Goal: Transaction & Acquisition: Book appointment/travel/reservation

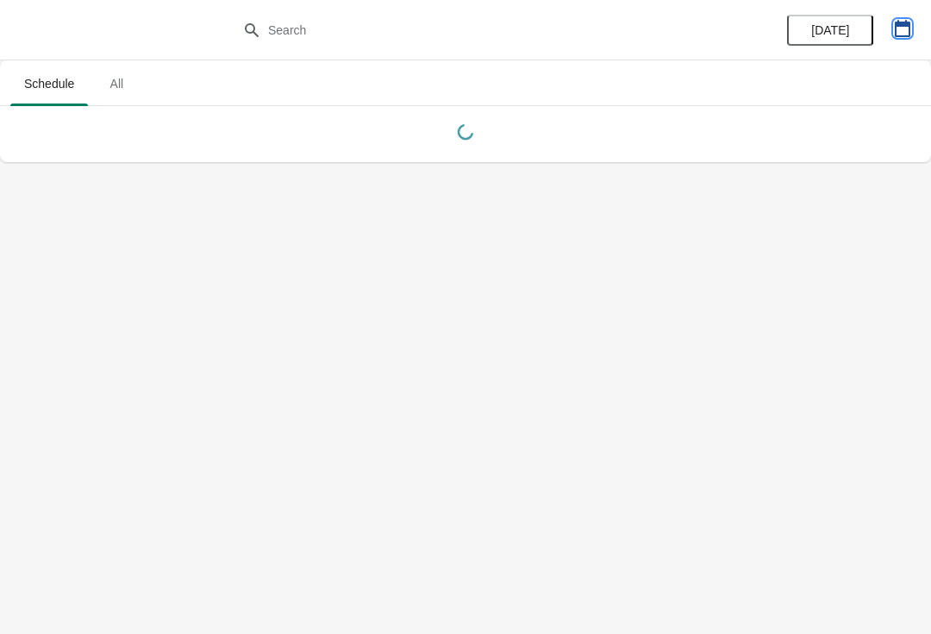
click at [909, 33] on icon "button" at bounding box center [903, 28] width 16 height 17
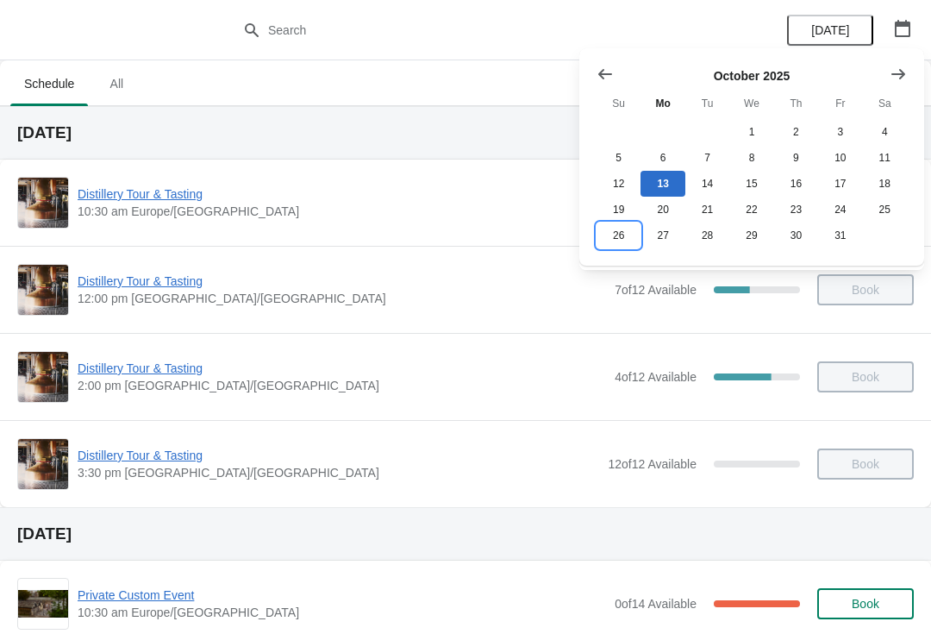
click at [605, 244] on button "26" at bounding box center [619, 235] width 44 height 26
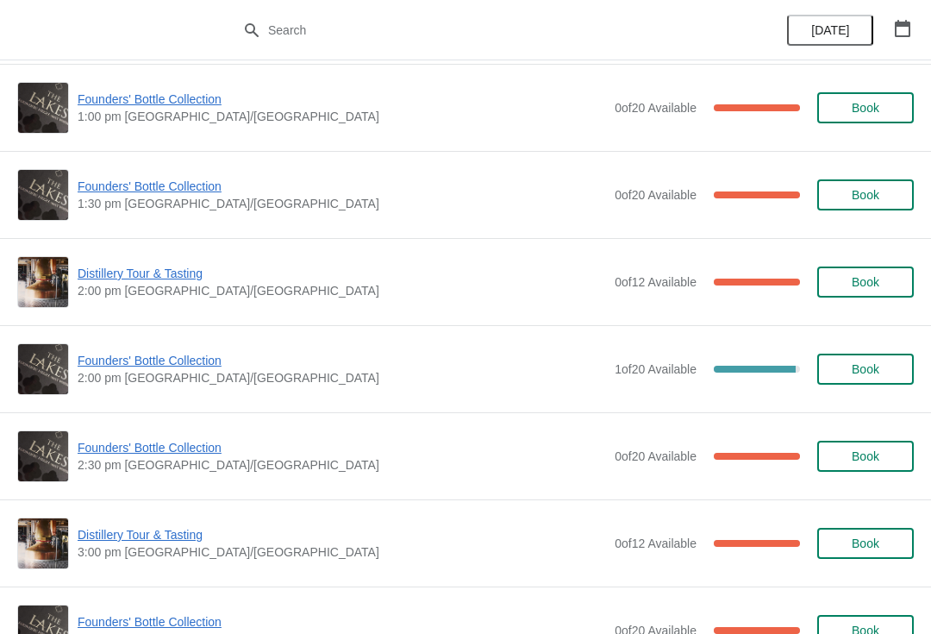
scroll to position [969, 0]
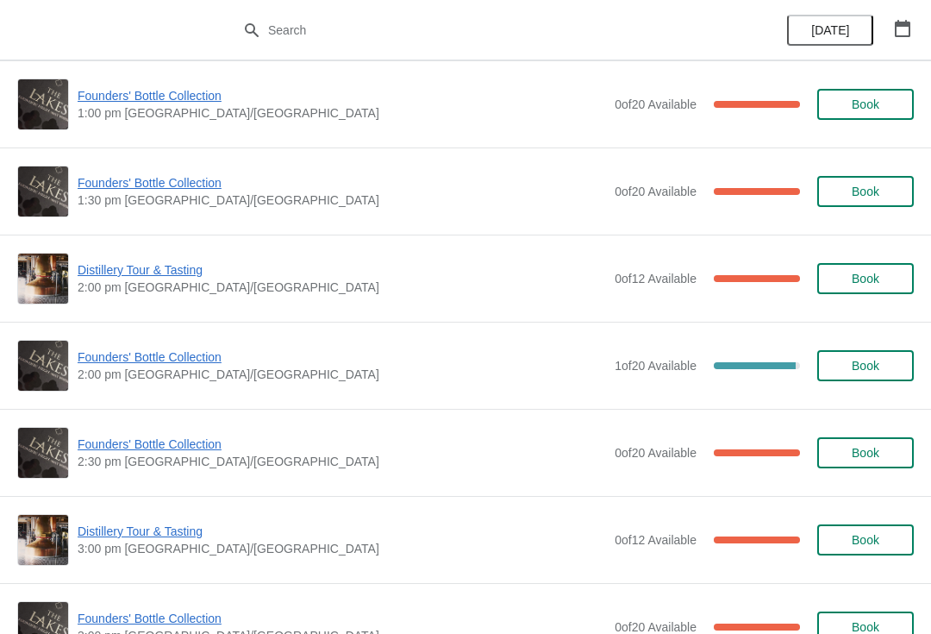
click at [181, 449] on span "Founders' Bottle Collection" at bounding box center [342, 443] width 529 height 17
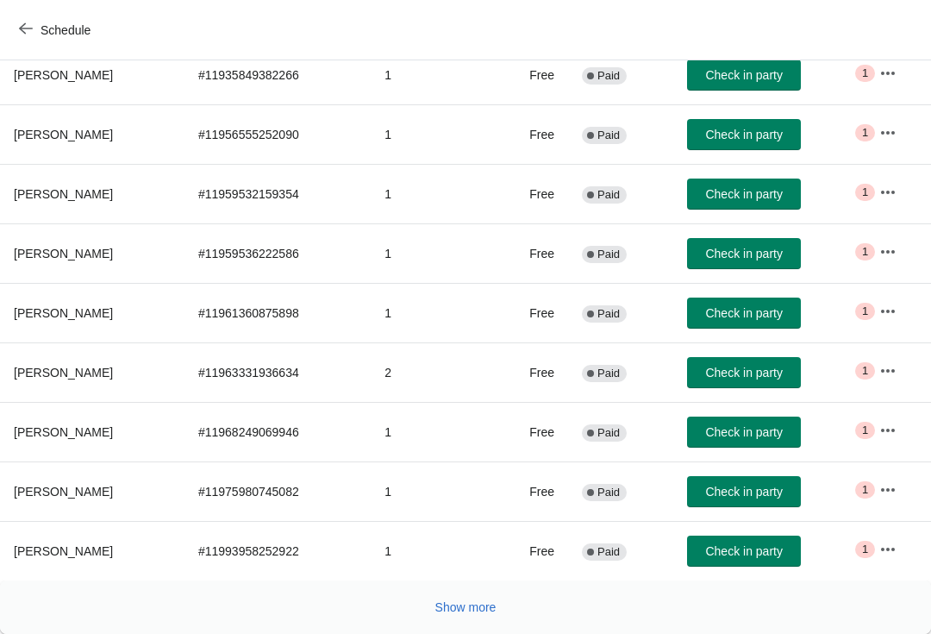
scroll to position [283, 0]
click at [442, 619] on button "Show more" at bounding box center [466, 607] width 75 height 31
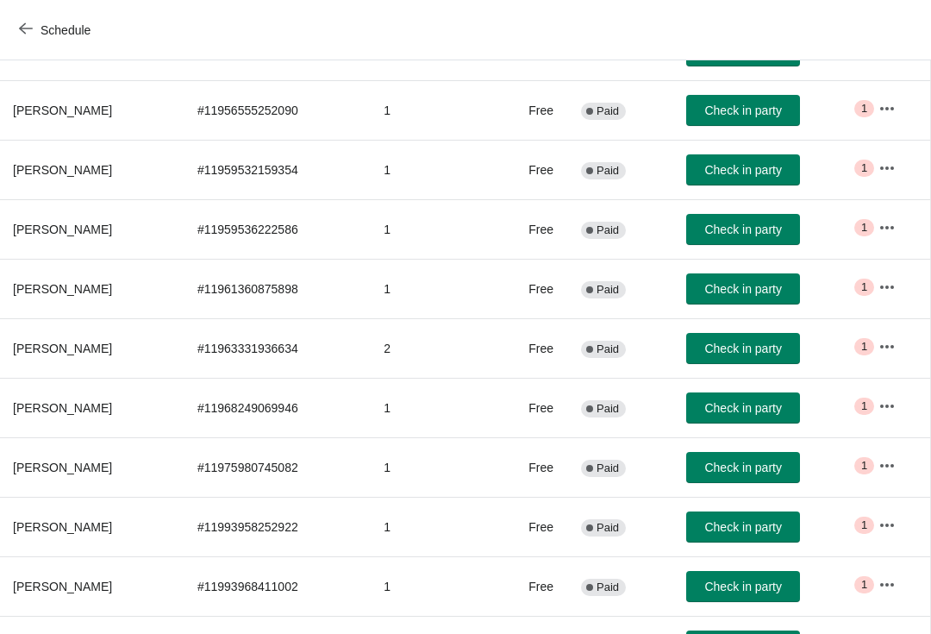
scroll to position [306, 1]
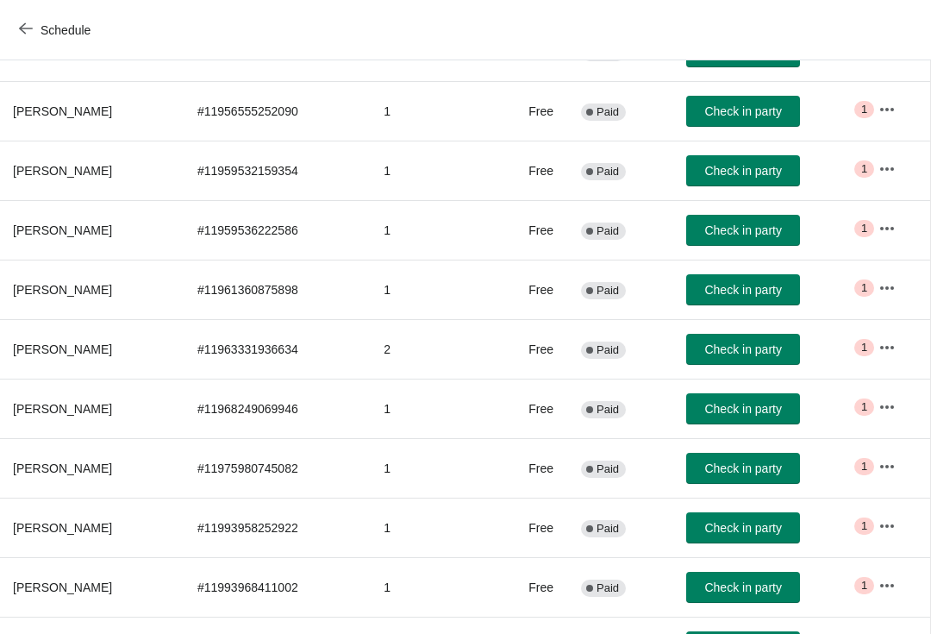
click at [881, 535] on button "button" at bounding box center [887, 526] width 31 height 31
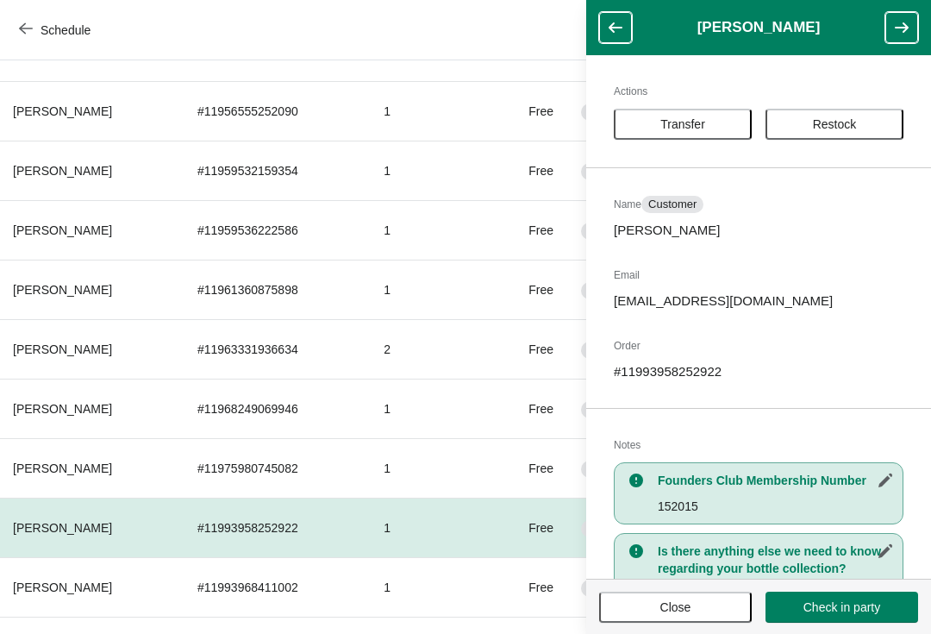
click at [690, 123] on span "Transfer" at bounding box center [683, 124] width 45 height 14
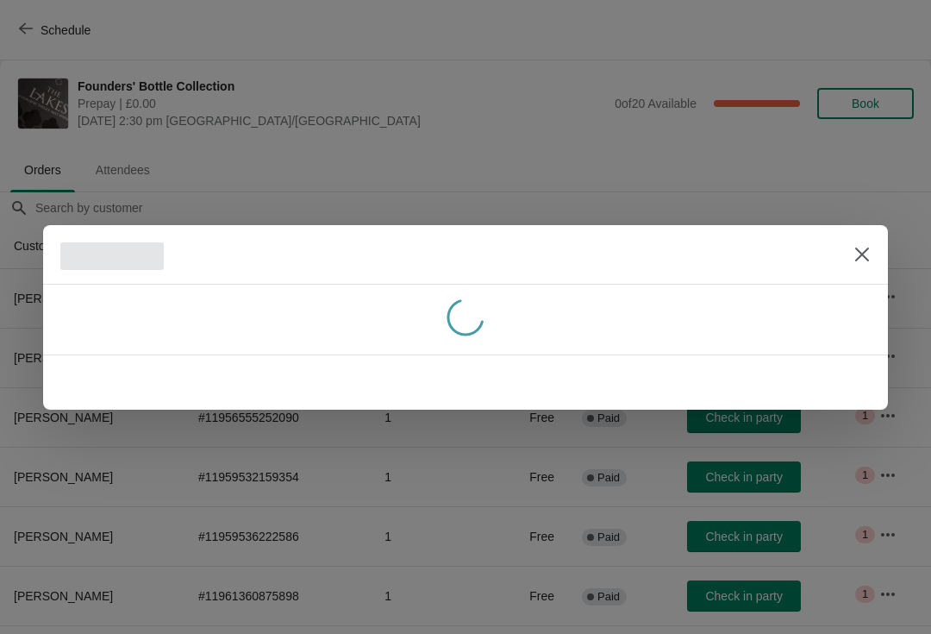
scroll to position [306, 0]
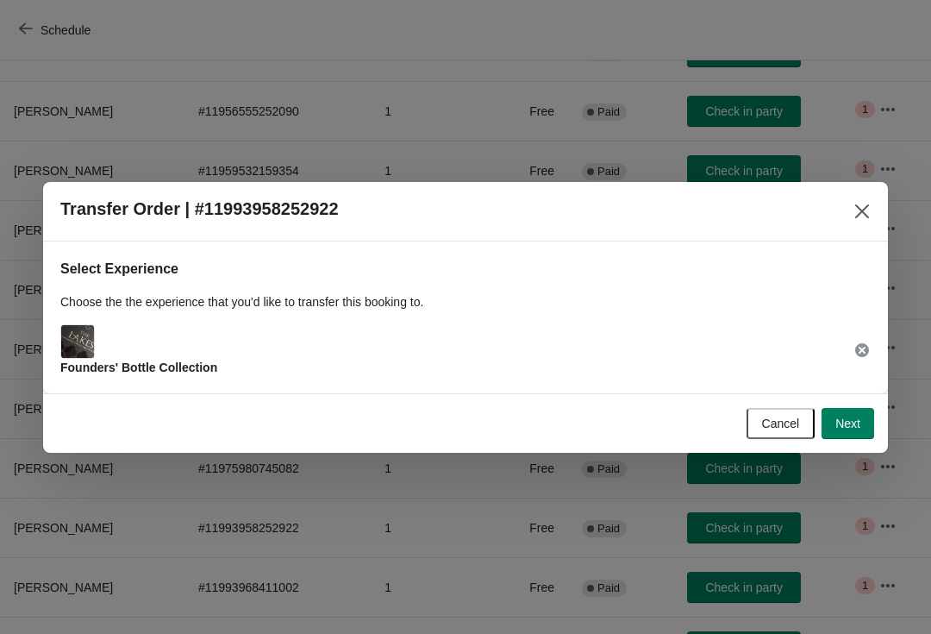
click at [858, 427] on span "Next" at bounding box center [848, 424] width 25 height 14
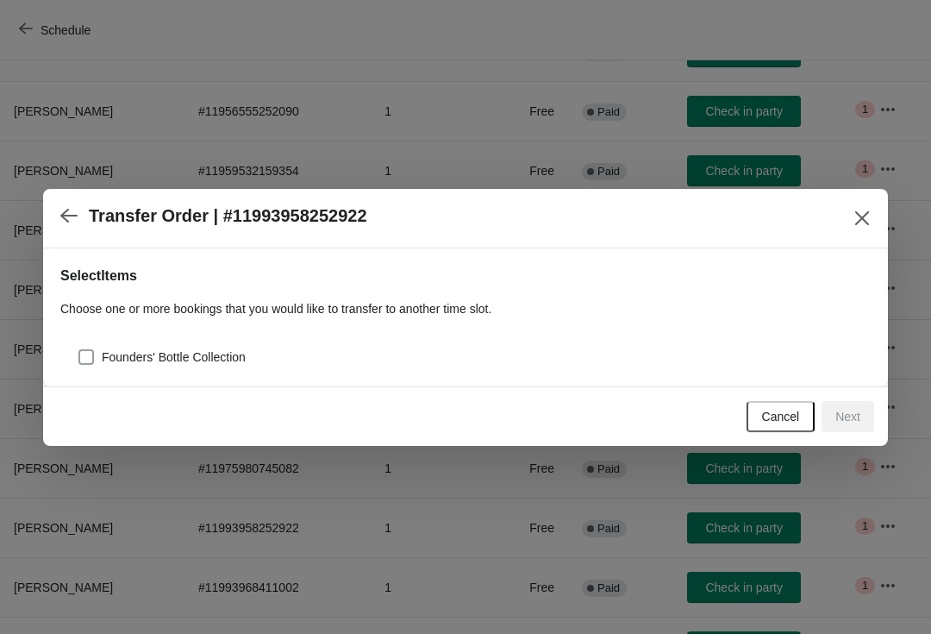
click at [83, 360] on span at bounding box center [86, 357] width 16 height 16
click at [79, 350] on input "Founders' Bottle Collection" at bounding box center [78, 349] width 1 height 1
checkbox input "true"
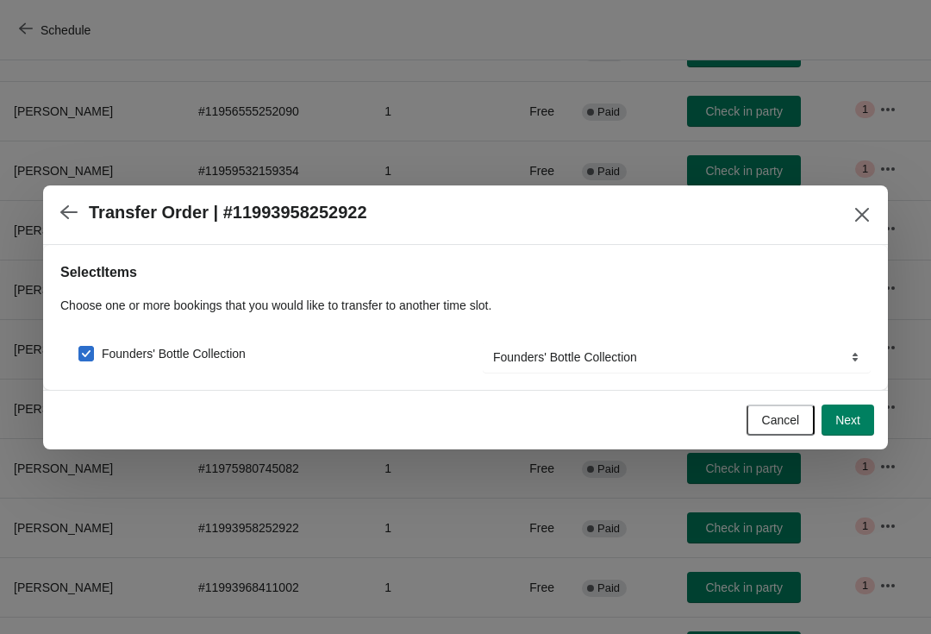
click at [874, 415] on button "Next" at bounding box center [848, 419] width 53 height 31
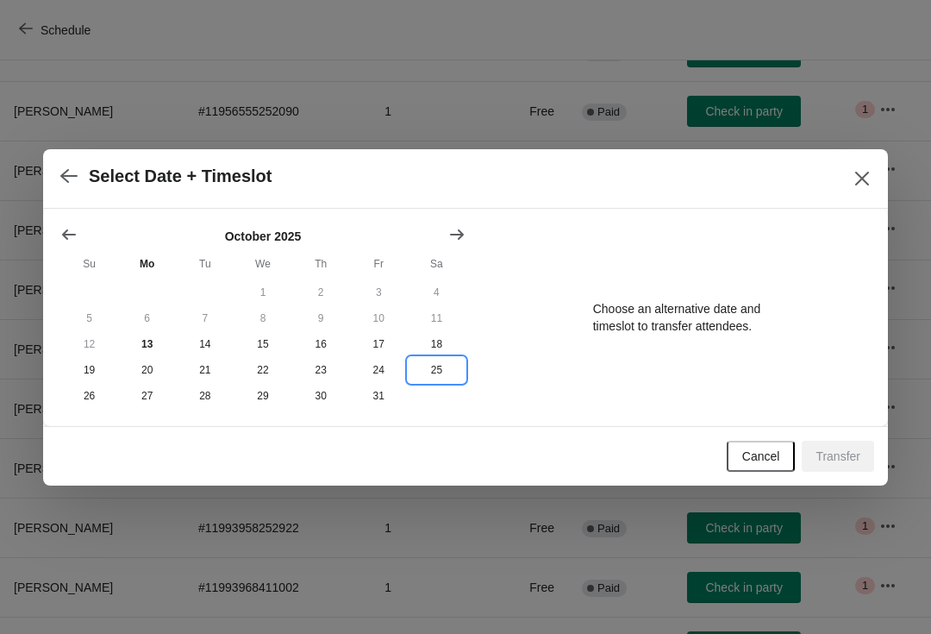
click at [440, 368] on button "25" at bounding box center [437, 370] width 58 height 26
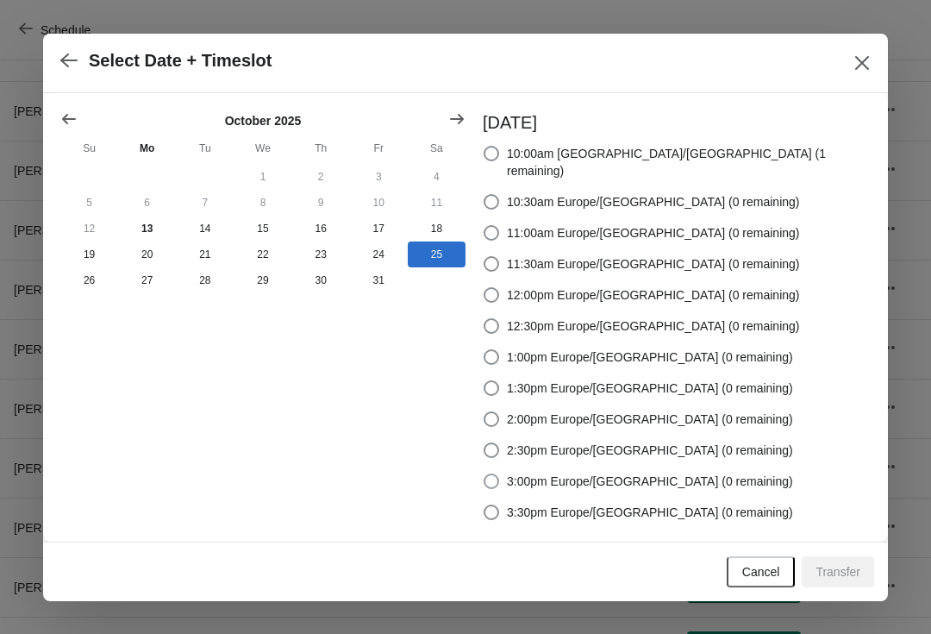
click at [499, 474] on span at bounding box center [492, 481] width 16 height 16
click at [485, 474] on input "3:00pm Europe/London (0 remaining)" at bounding box center [484, 473] width 1 height 1
radio input "true"
click at [862, 568] on button "Transfer" at bounding box center [838, 571] width 72 height 31
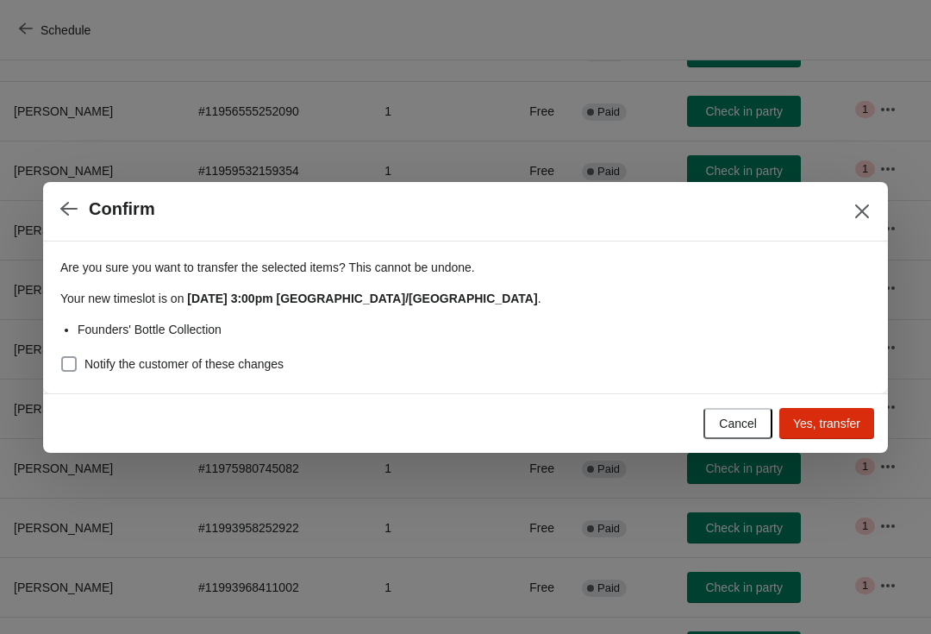
click at [72, 363] on span at bounding box center [69, 364] width 16 height 16
click at [62, 357] on input "Notify the customer of these changes" at bounding box center [61, 356] width 1 height 1
checkbox input "true"
click at [855, 421] on span "Yes, transfer" at bounding box center [826, 424] width 67 height 14
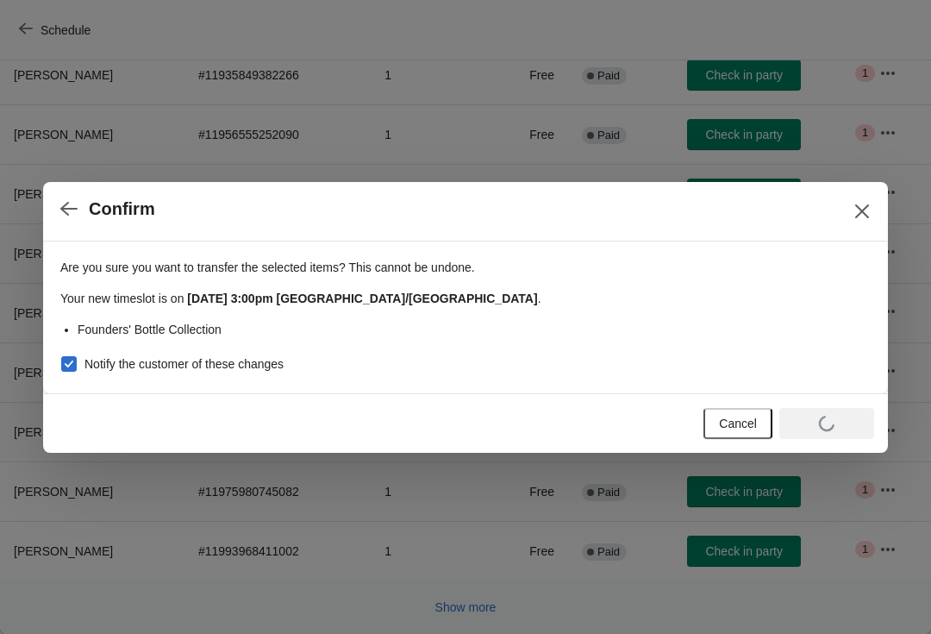
scroll to position [283, 0]
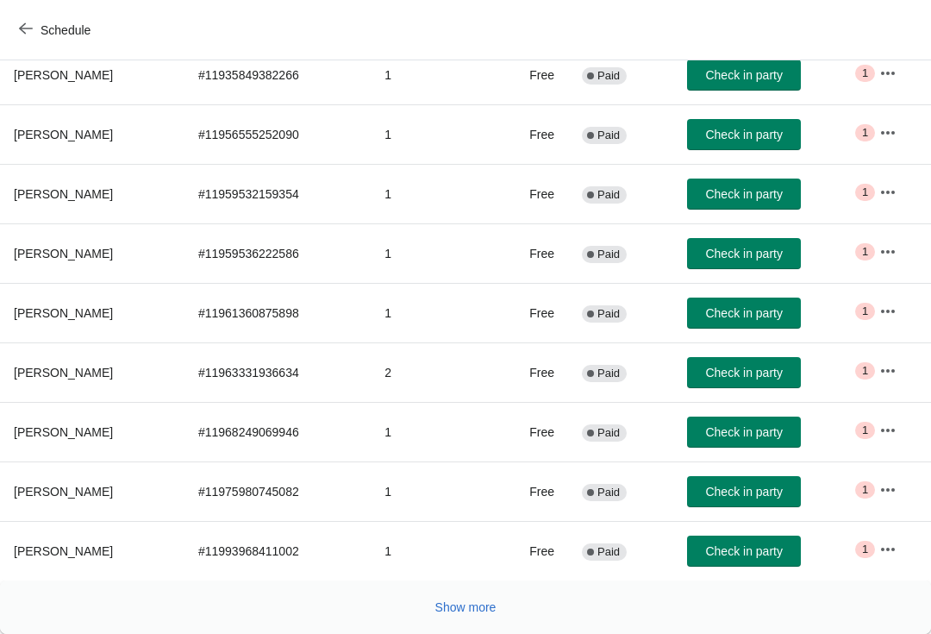
click at [891, 564] on button "button" at bounding box center [888, 549] width 31 height 31
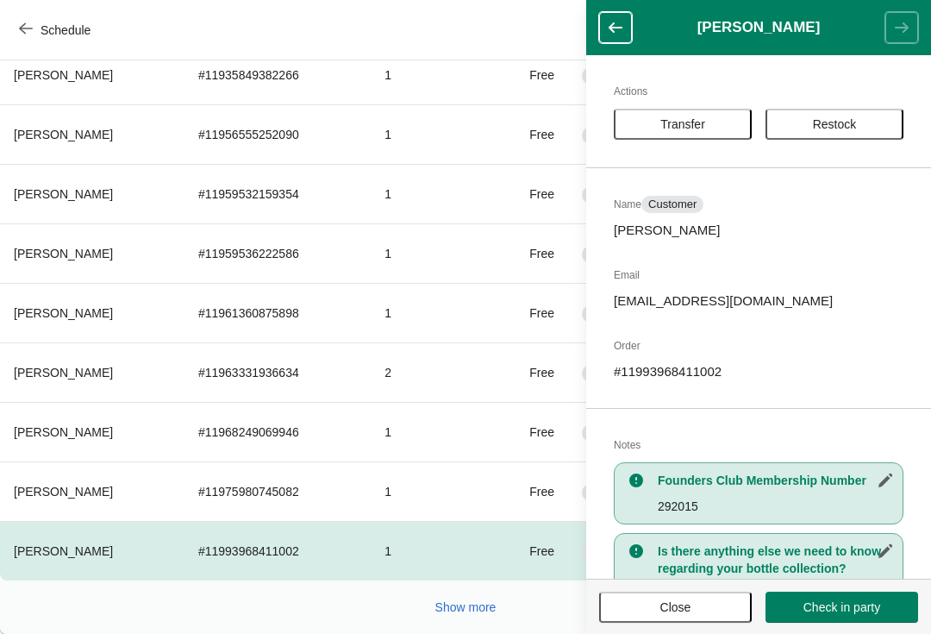
click at [681, 117] on span "Transfer" at bounding box center [683, 124] width 45 height 14
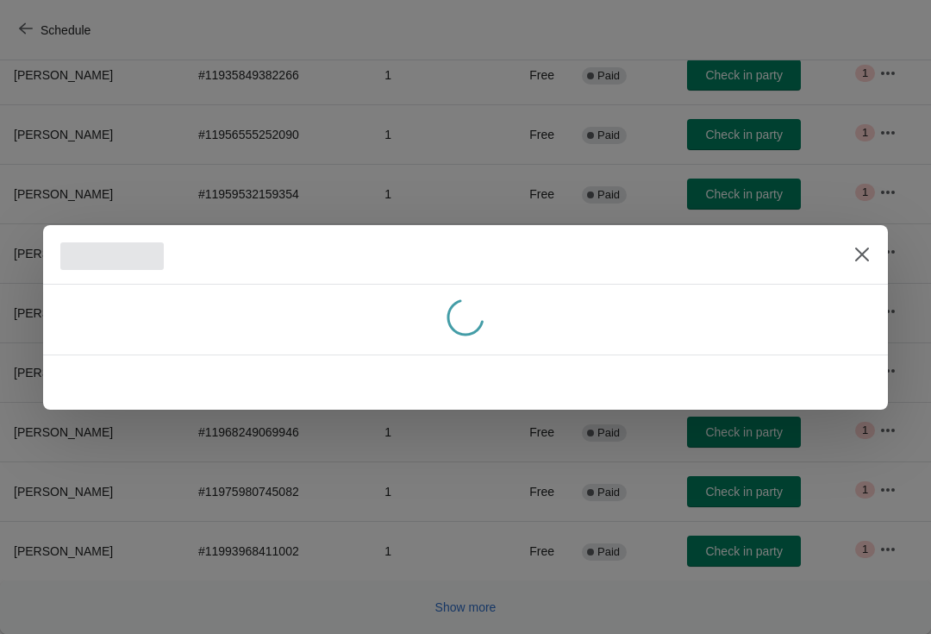
scroll to position [0, 0]
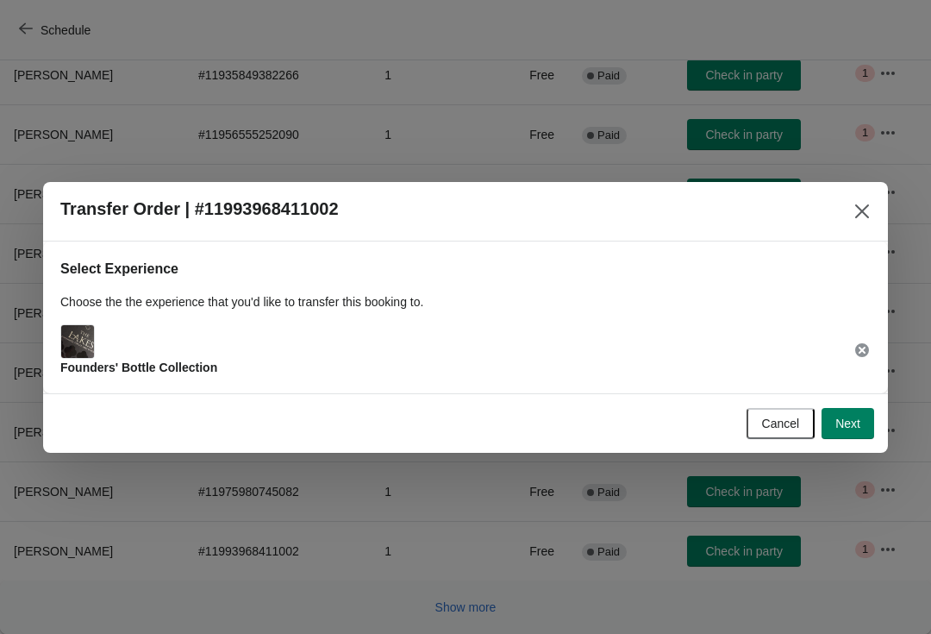
click at [845, 420] on span "Next" at bounding box center [848, 424] width 25 height 14
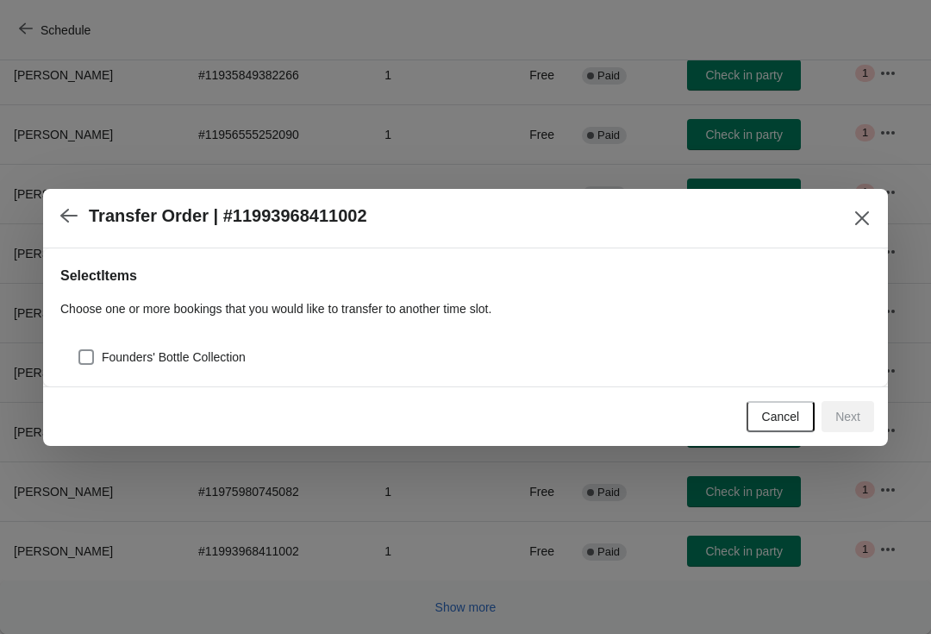
click at [84, 363] on span at bounding box center [86, 357] width 16 height 16
click at [79, 350] on input "Founders' Bottle Collection" at bounding box center [78, 349] width 1 height 1
checkbox input "true"
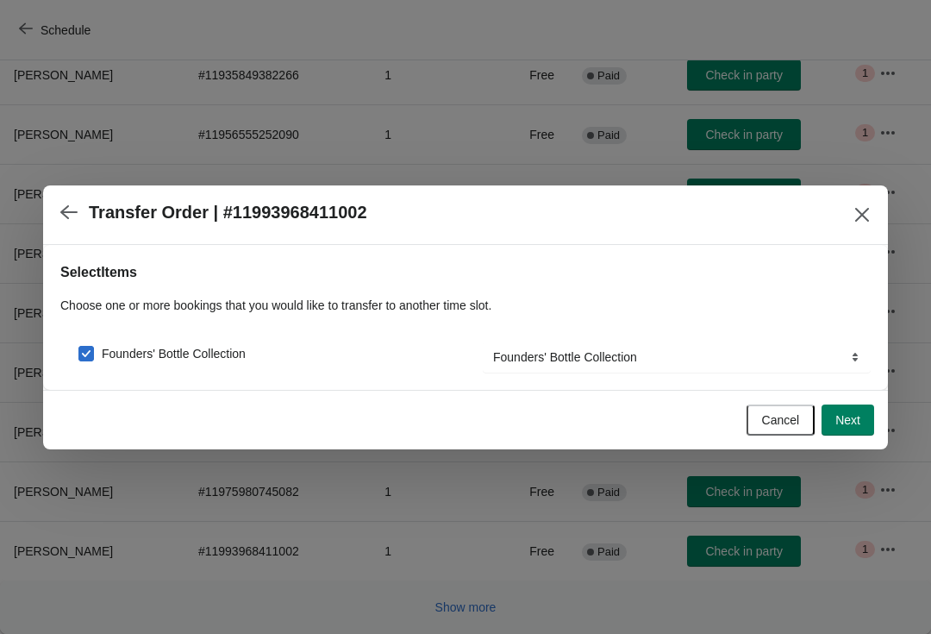
click at [873, 429] on button "Next" at bounding box center [848, 419] width 53 height 31
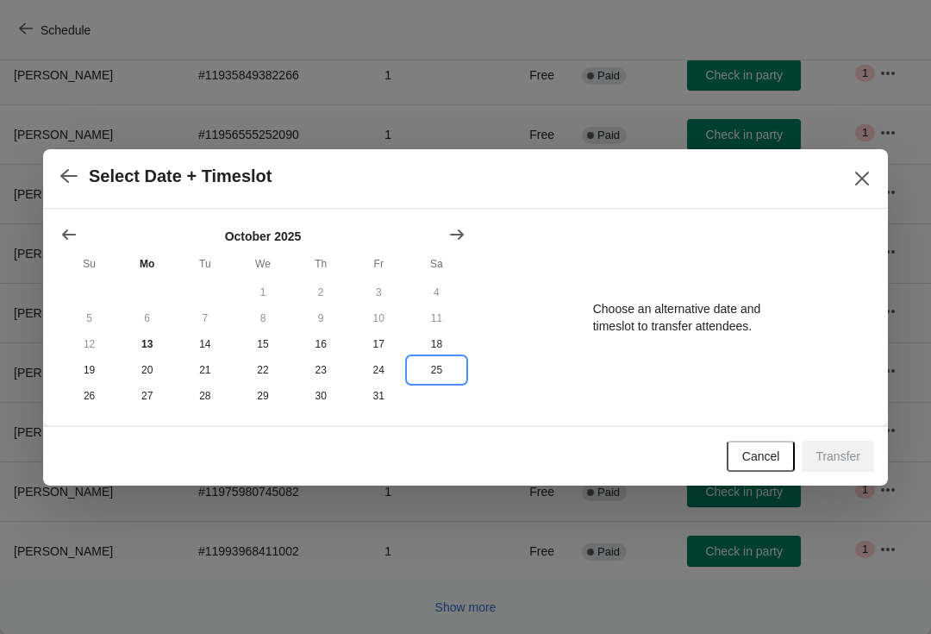
click at [431, 367] on button "25" at bounding box center [437, 370] width 58 height 26
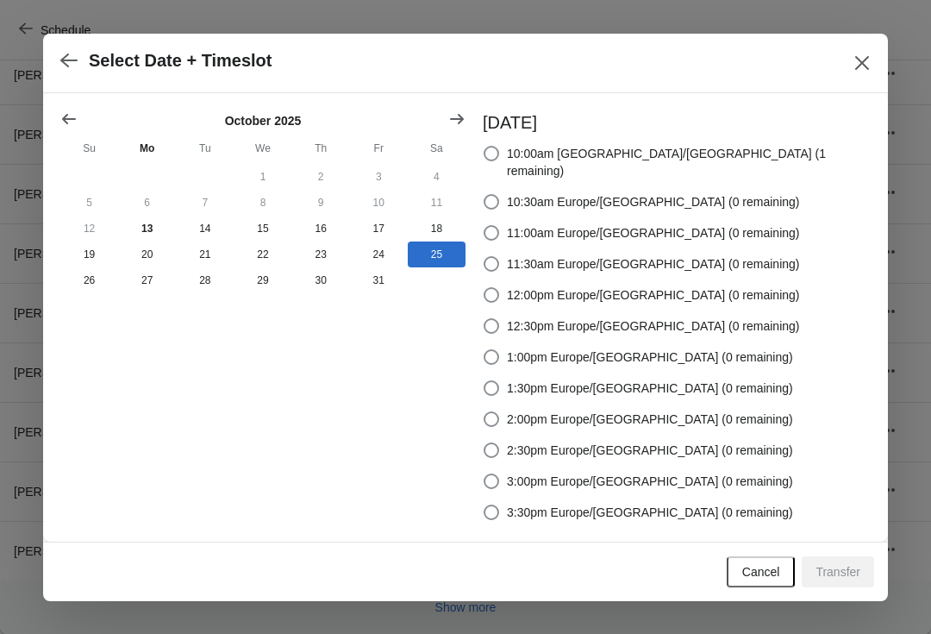
click at [565, 469] on label "3:00pm Europe/London (0 remaining)" at bounding box center [638, 481] width 310 height 24
click at [485, 473] on input "3:00pm Europe/London (0 remaining)" at bounding box center [484, 473] width 1 height 1
radio input "true"
click at [846, 556] on button "Transfer" at bounding box center [838, 571] width 72 height 31
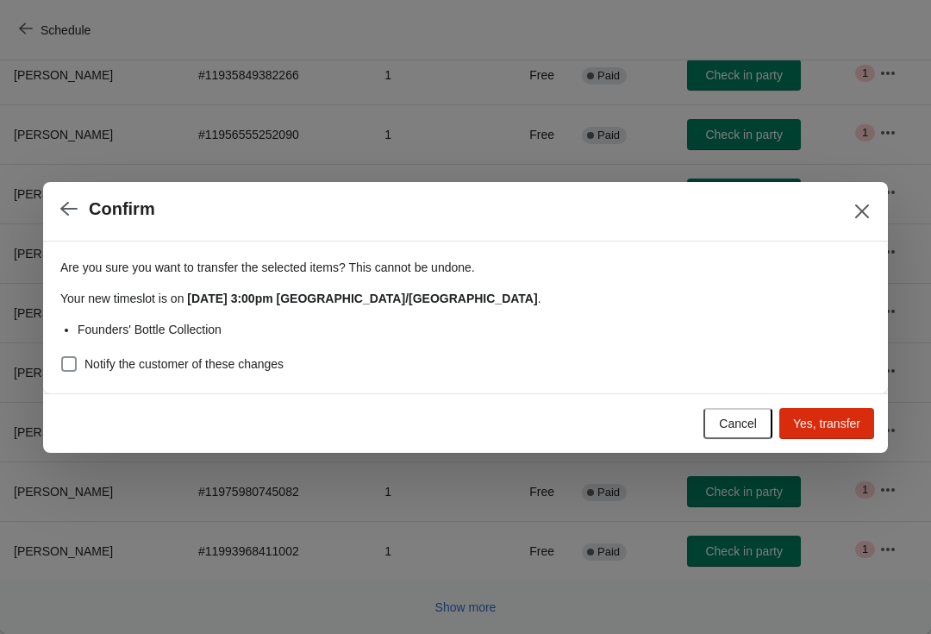
click at [53, 367] on div "Are you sure you want to transfer the selected items ? This cannot be undone. Y…" at bounding box center [465, 317] width 845 height 152
click at [69, 367] on span at bounding box center [69, 364] width 16 height 16
click at [62, 357] on input "Notify the customer of these changes" at bounding box center [61, 356] width 1 height 1
checkbox input "true"
click at [837, 430] on span "Yes, transfer" at bounding box center [826, 424] width 67 height 14
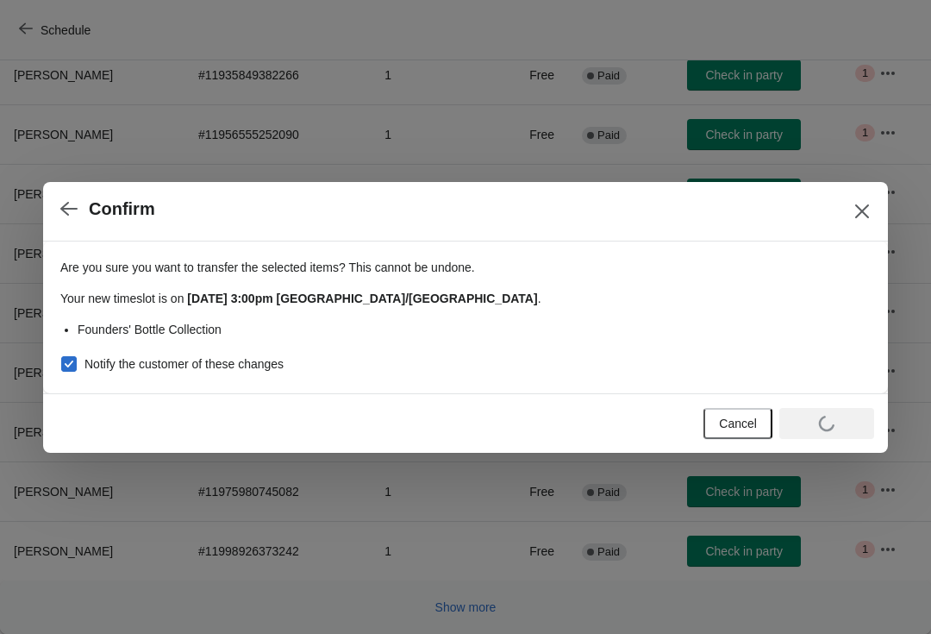
scroll to position [283, 0]
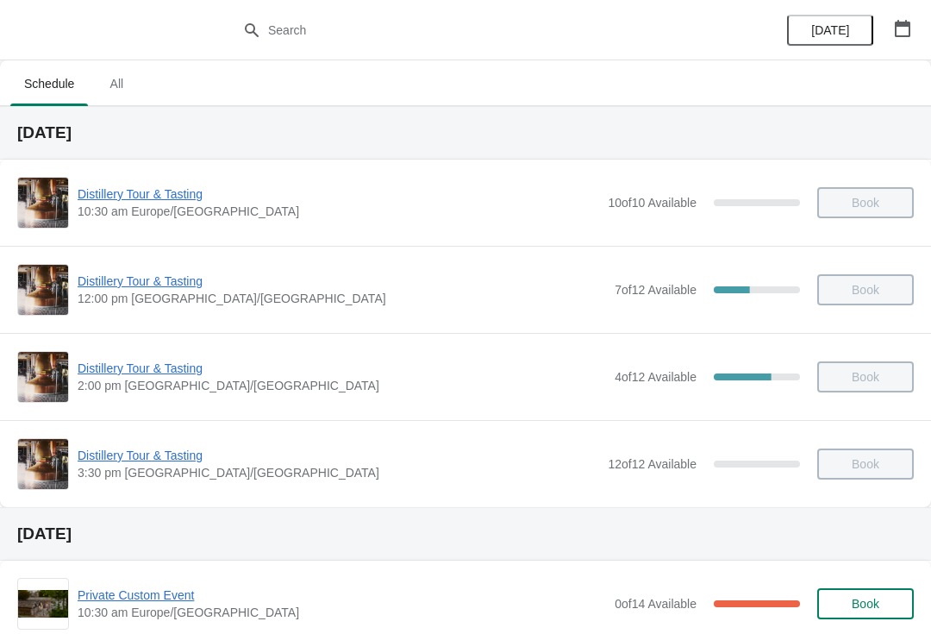
click at [907, 34] on icon "button" at bounding box center [902, 28] width 17 height 17
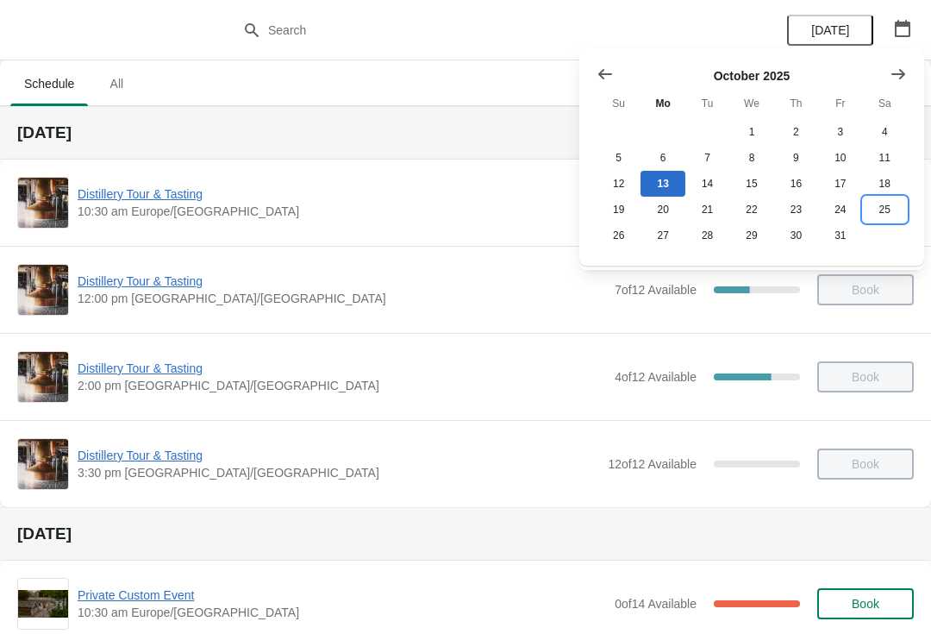
click at [884, 215] on button "25" at bounding box center [885, 210] width 44 height 26
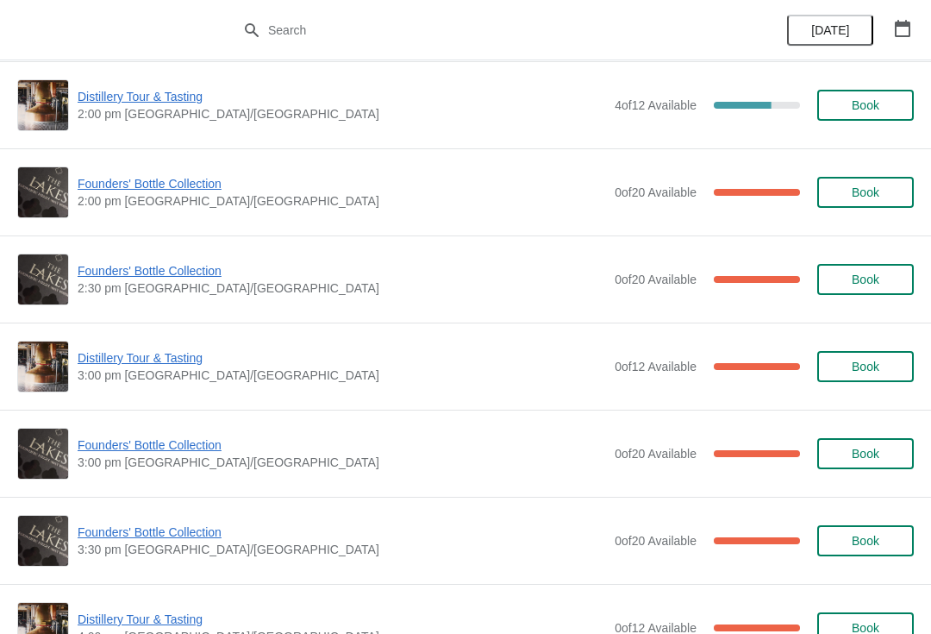
scroll to position [1159, 0]
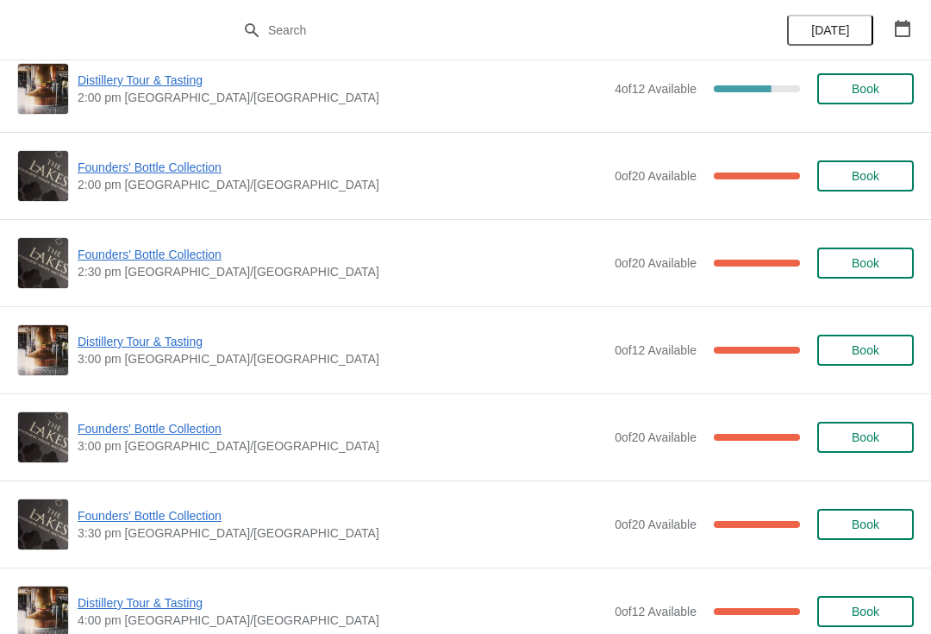
click at [193, 433] on span "Founders' Bottle Collection" at bounding box center [342, 428] width 529 height 17
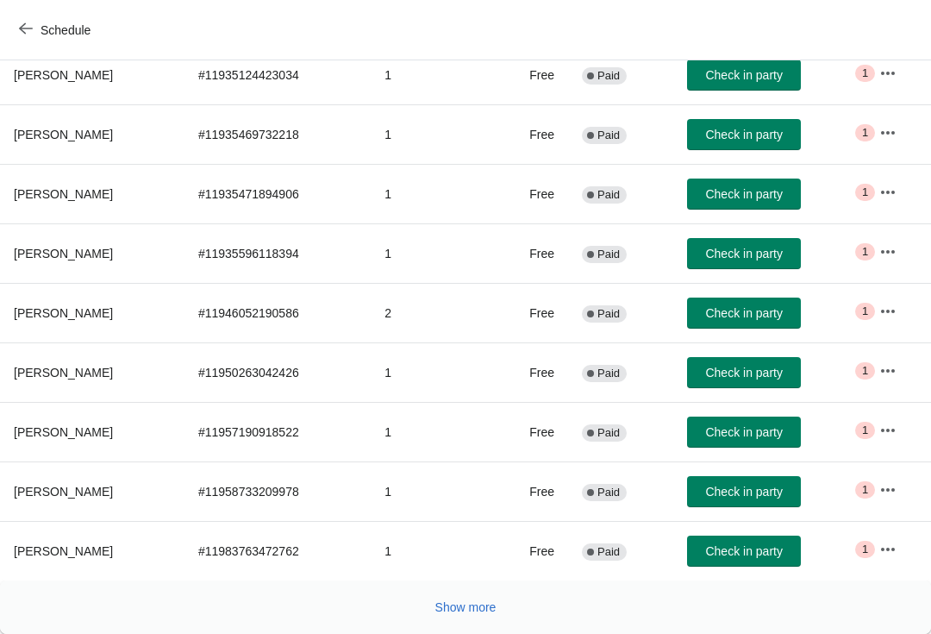
scroll to position [283, 0]
click at [463, 598] on button "Show more" at bounding box center [466, 607] width 75 height 31
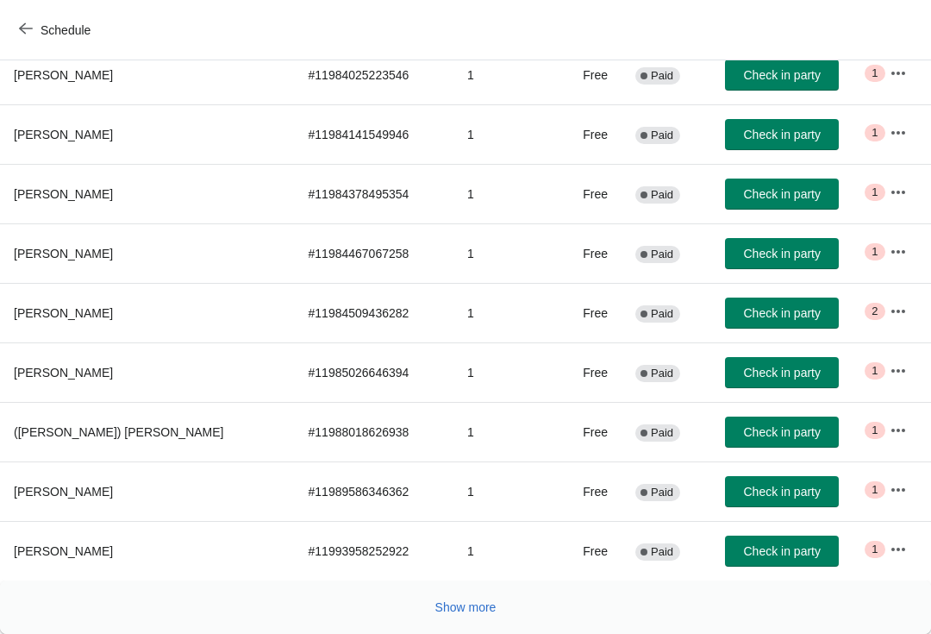
scroll to position [878, 0]
click at [883, 483] on button "button" at bounding box center [898, 489] width 31 height 31
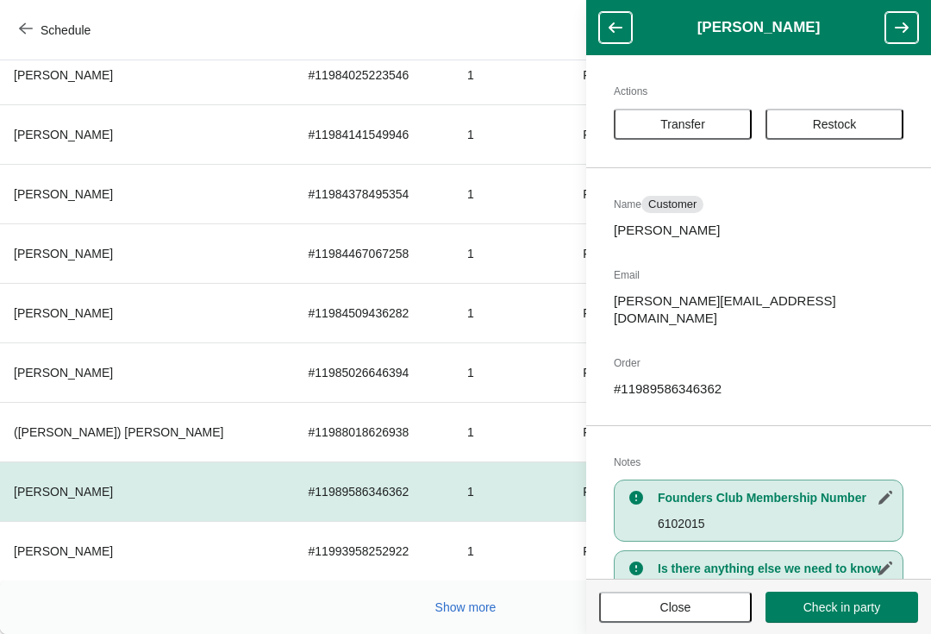
click at [849, 135] on button "Restock" at bounding box center [835, 124] width 138 height 31
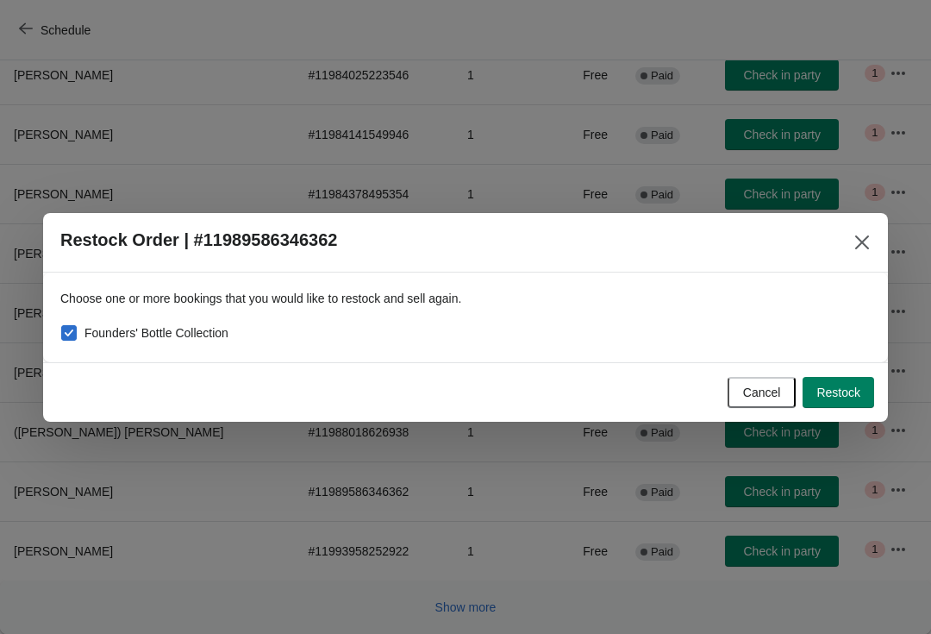
click at [851, 398] on span "Restock" at bounding box center [839, 392] width 44 height 14
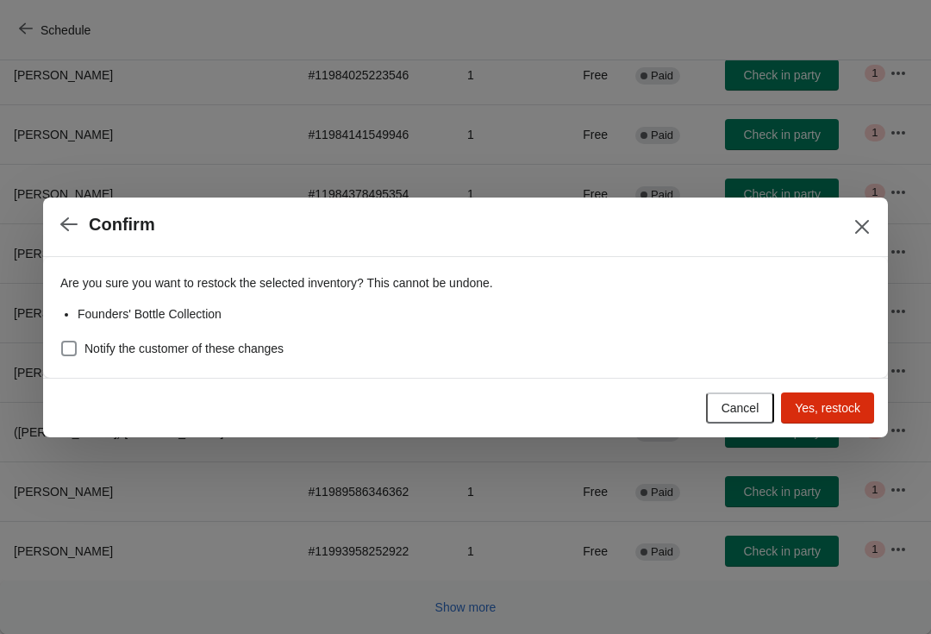
click at [51, 345] on div "Are you sure you want to restock the selected inventory? This cannot be undone.…" at bounding box center [465, 317] width 845 height 121
click at [76, 341] on span at bounding box center [69, 349] width 16 height 16
click at [62, 341] on input "Notify the customer of these changes" at bounding box center [61, 341] width 1 height 1
checkbox input "true"
click at [843, 410] on span "Yes, restock" at bounding box center [828, 408] width 66 height 14
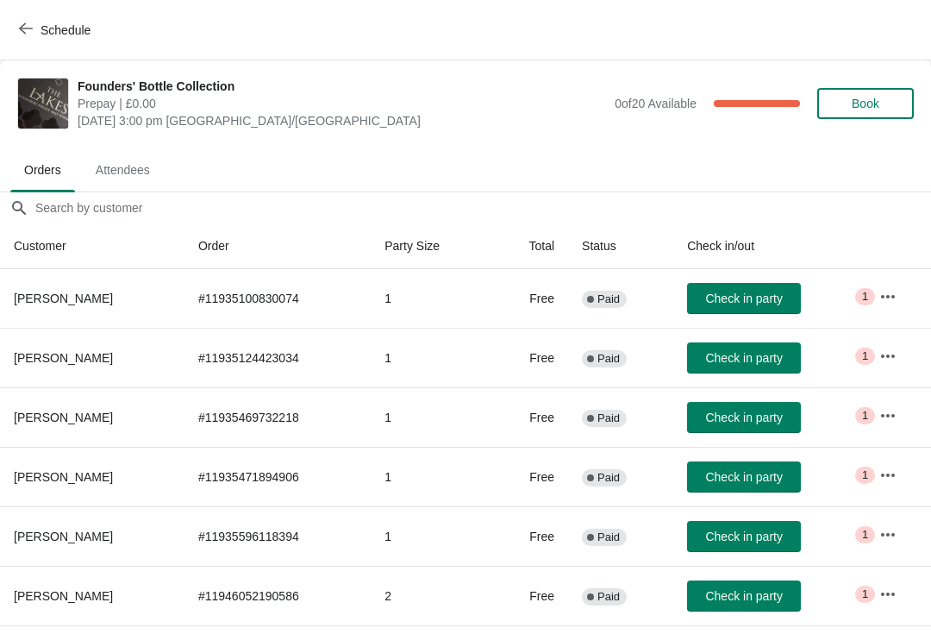
scroll to position [283, 0]
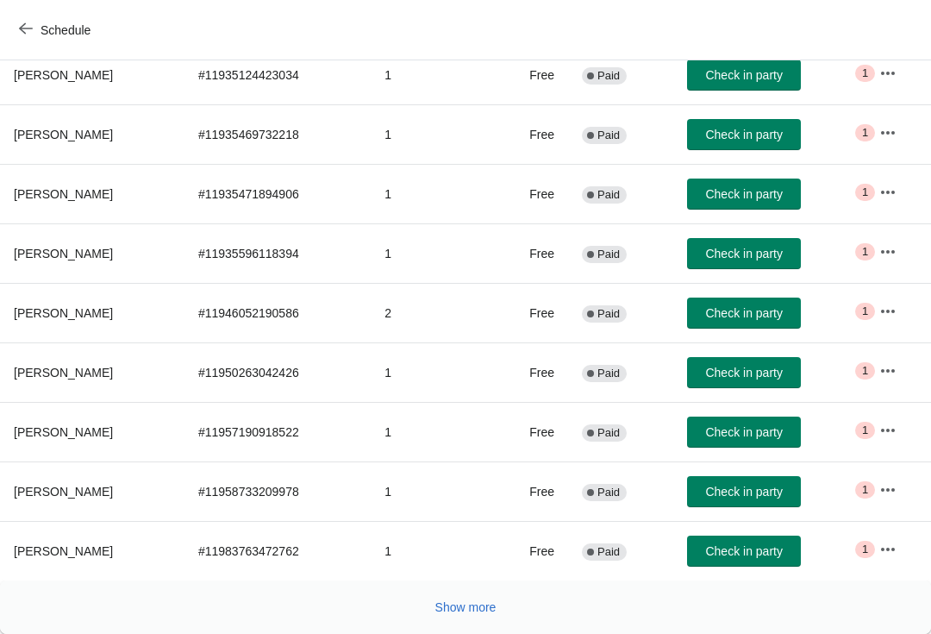
click at [433, 617] on button "Show more" at bounding box center [466, 607] width 75 height 31
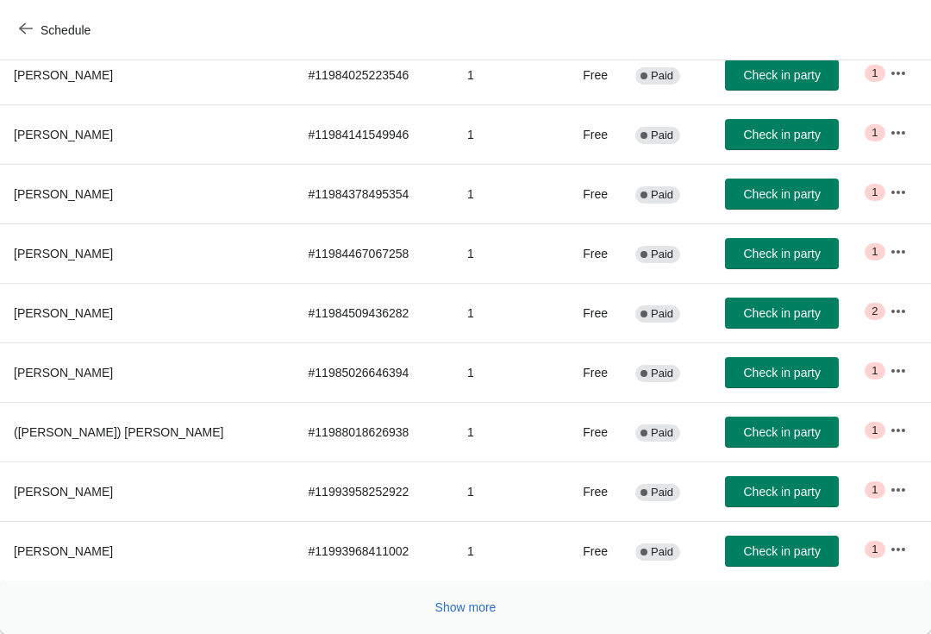
scroll to position [878, 0]
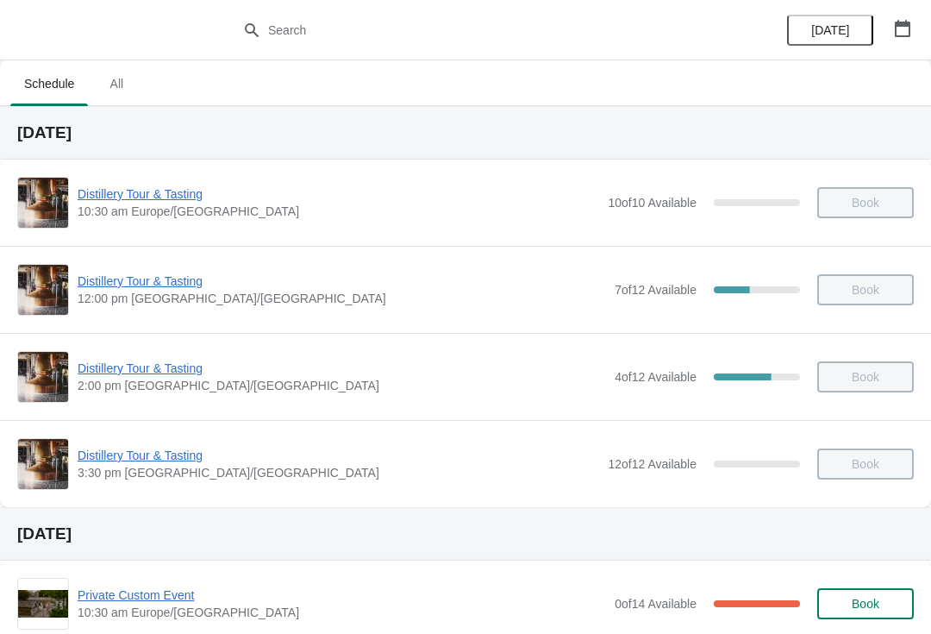
click at [916, 39] on button "button" at bounding box center [902, 28] width 31 height 31
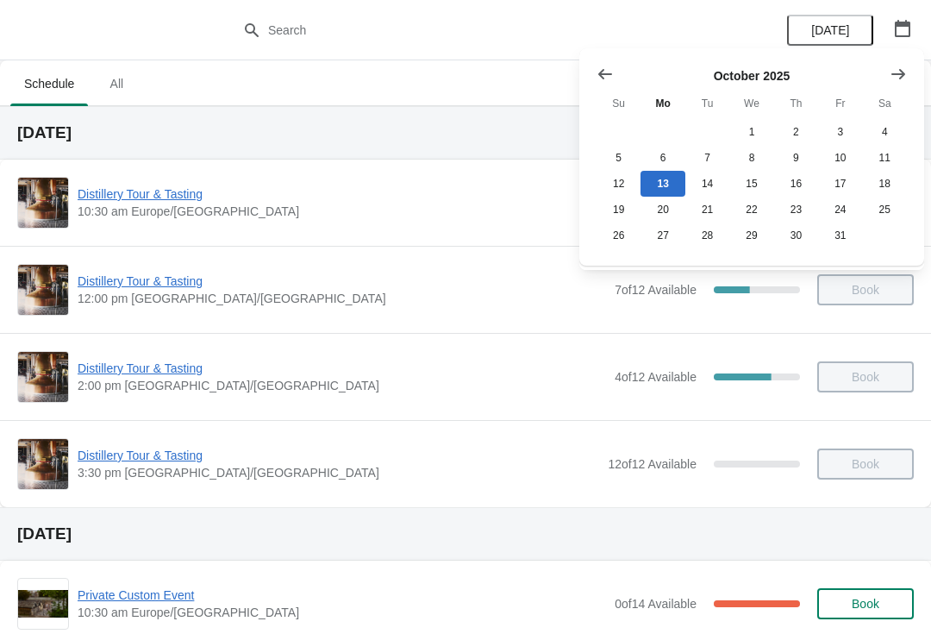
click at [903, 78] on icon "Show next month, November 2025" at bounding box center [898, 74] width 17 height 17
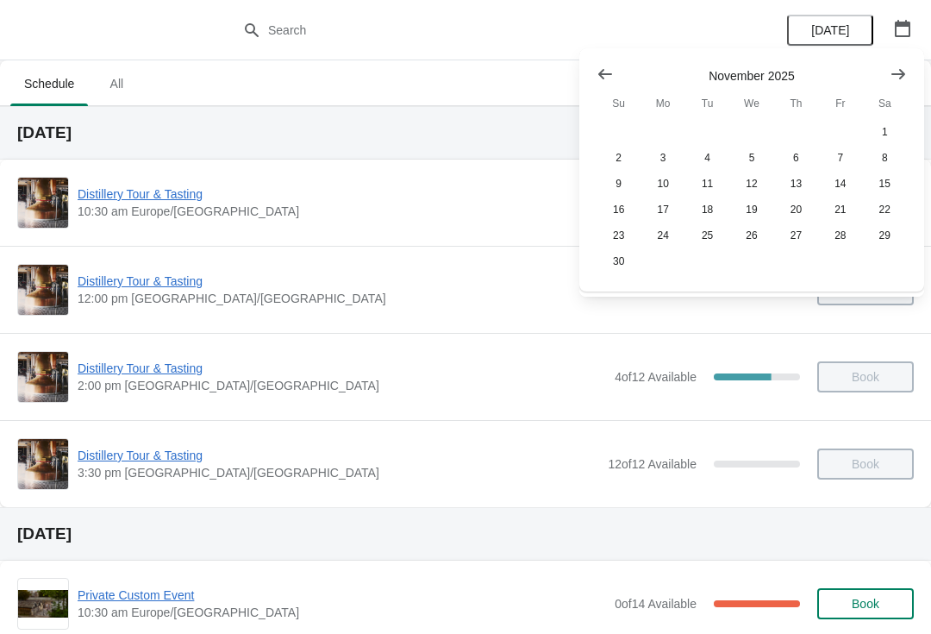
click at [905, 79] on icon "Show next month, December 2025" at bounding box center [898, 74] width 17 height 17
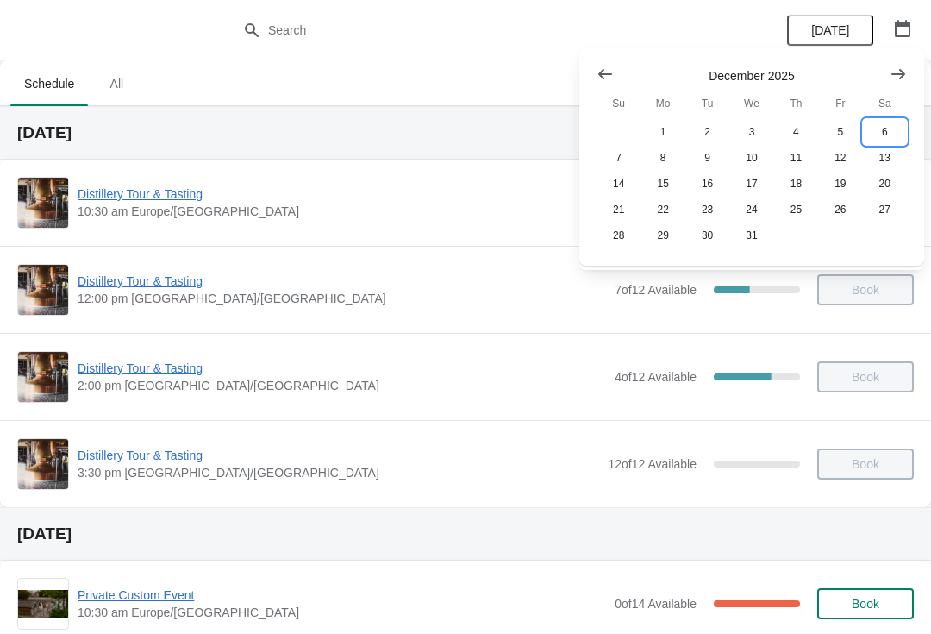
click at [890, 131] on button "6" at bounding box center [885, 132] width 44 height 26
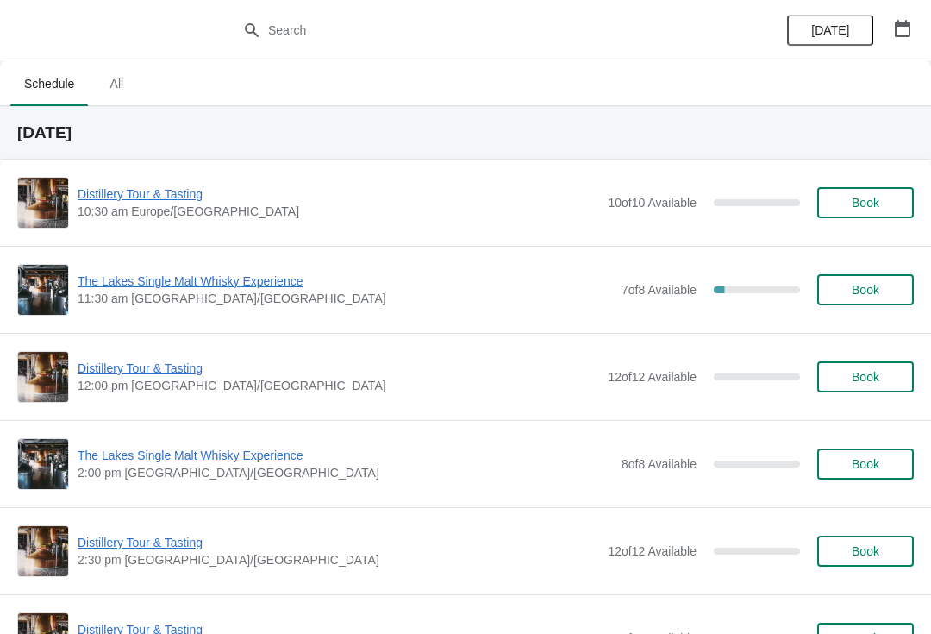
click at [218, 288] on span "The Lakes Single Malt Whisky Experience" at bounding box center [346, 281] width 536 height 17
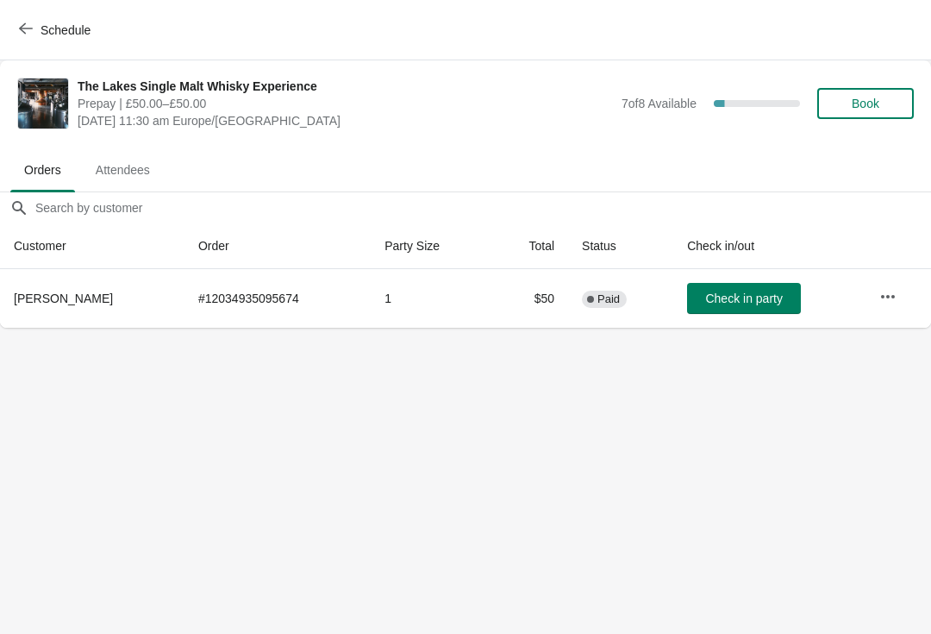
click at [879, 107] on span "Book" at bounding box center [866, 104] width 28 height 14
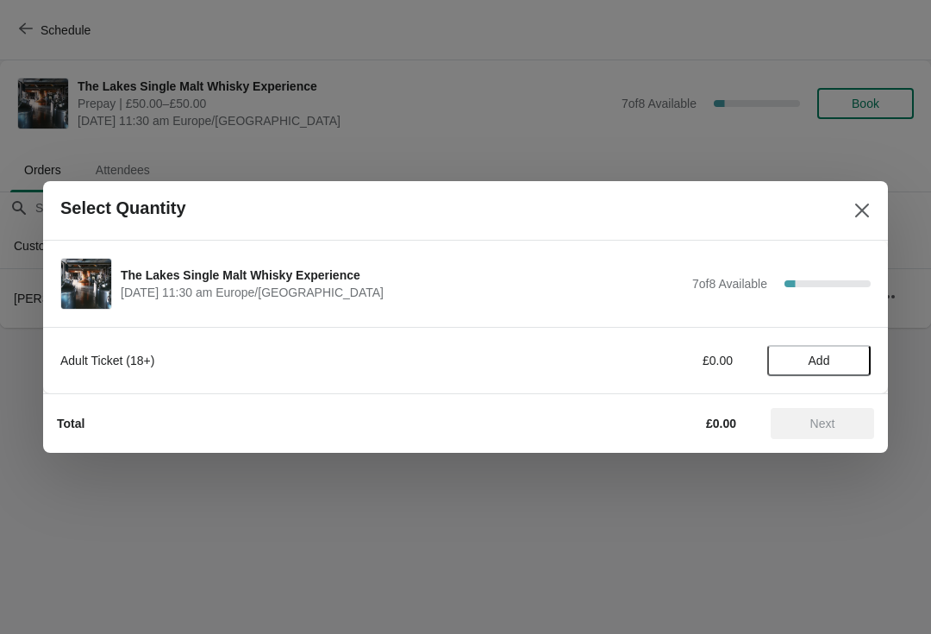
click at [876, 218] on button "Close" at bounding box center [862, 210] width 31 height 31
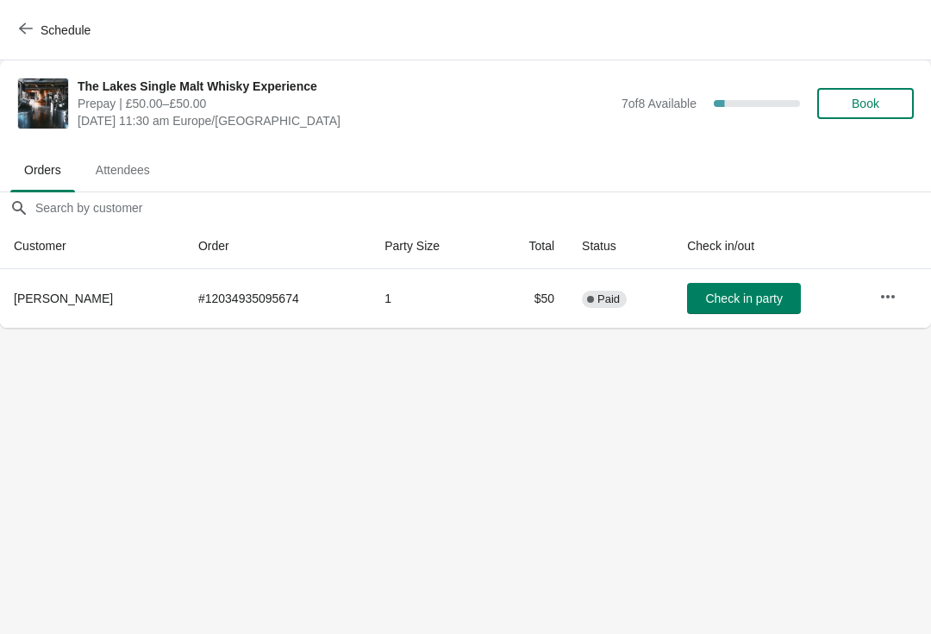
click at [877, 97] on span "Book" at bounding box center [866, 104] width 28 height 14
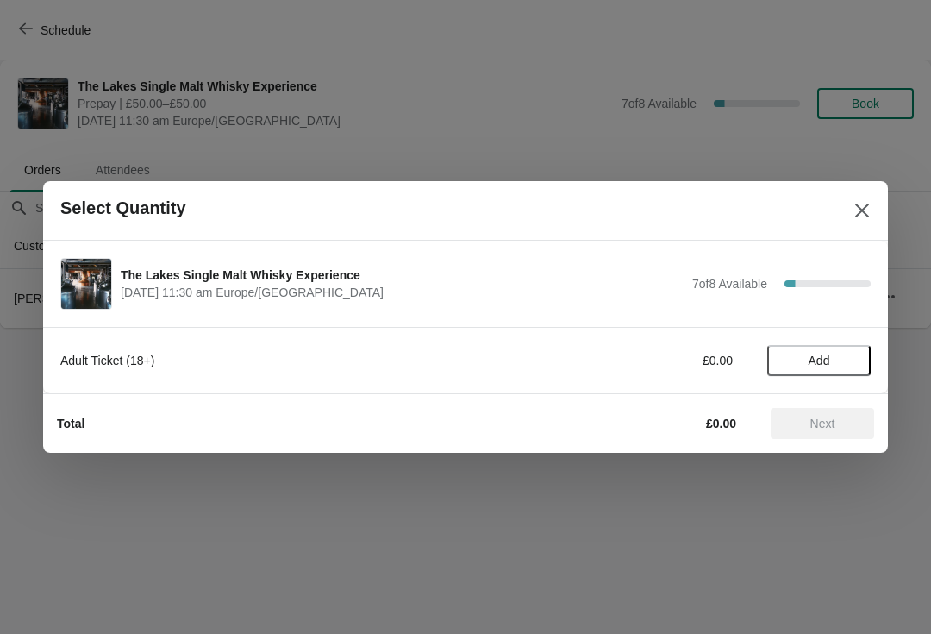
click at [851, 354] on span "Add" at bounding box center [819, 361] width 72 height 14
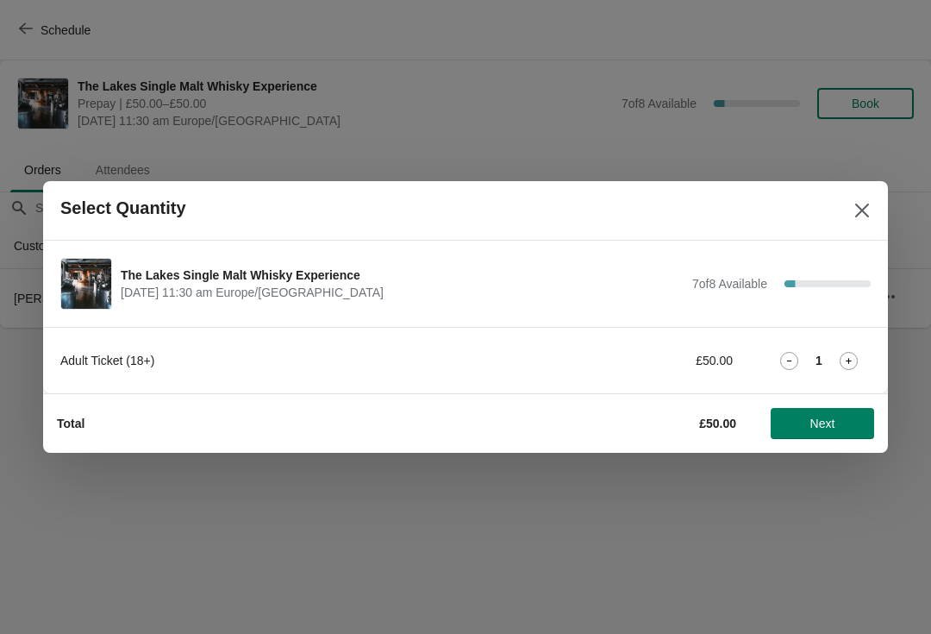
click at [854, 355] on icon at bounding box center [849, 361] width 18 height 18
click at [842, 362] on icon at bounding box center [849, 361] width 18 height 18
click at [811, 420] on span "Next" at bounding box center [823, 424] width 25 height 14
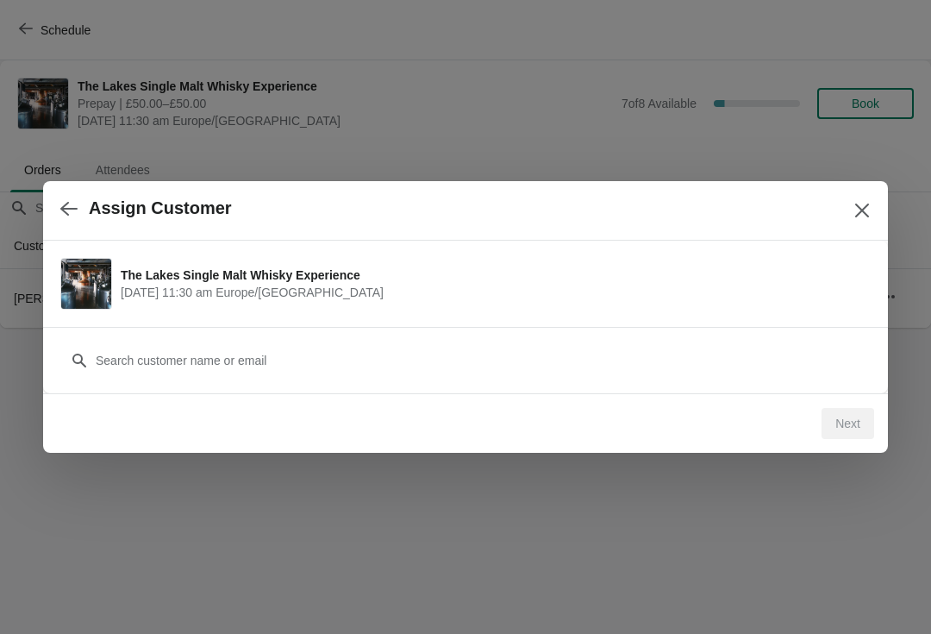
click at [562, 339] on div "Customer" at bounding box center [465, 352] width 811 height 48
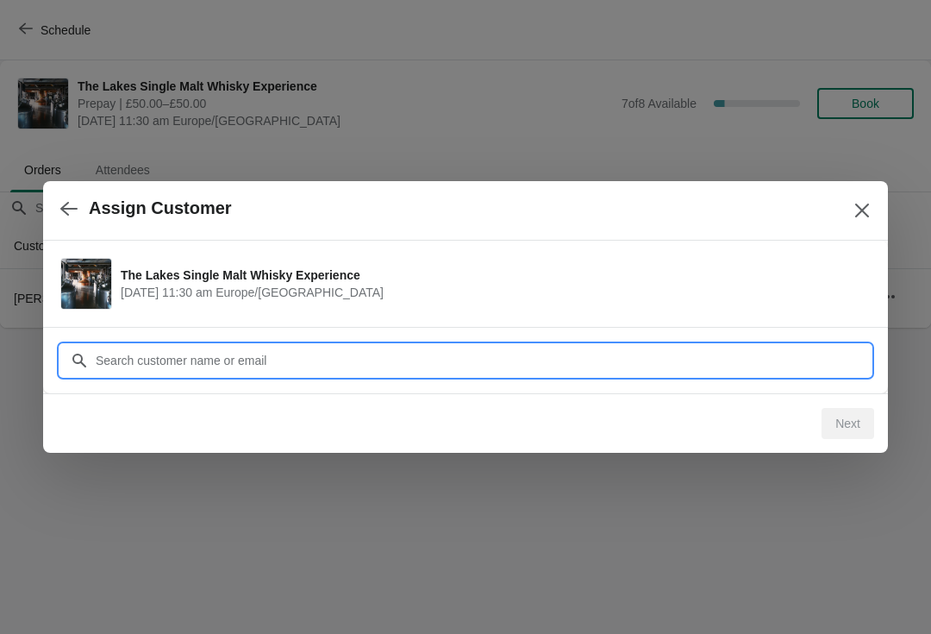
click at [346, 364] on input "Customer" at bounding box center [483, 360] width 776 height 31
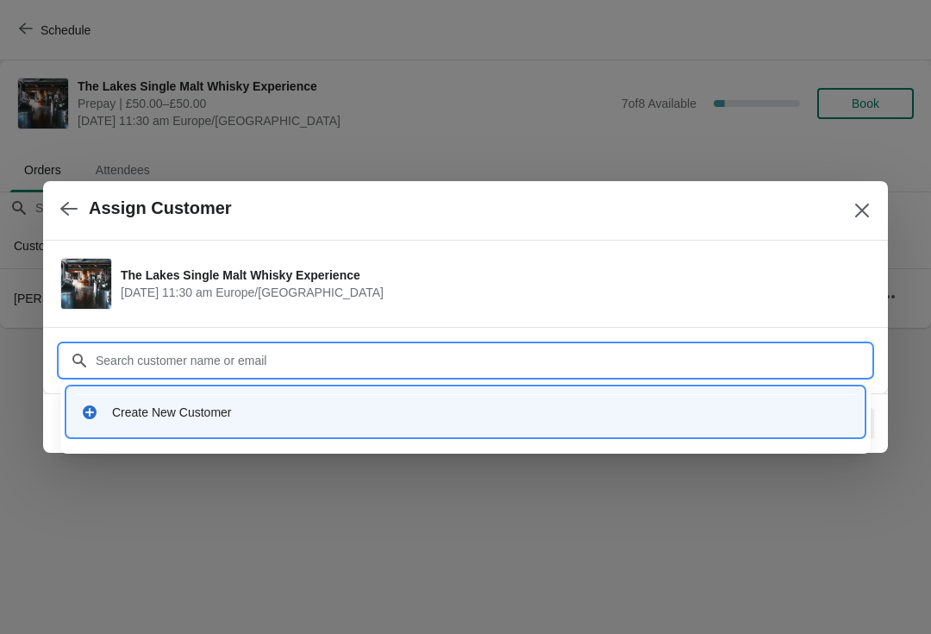
click at [143, 417] on div "Create New Customer" at bounding box center [481, 412] width 738 height 17
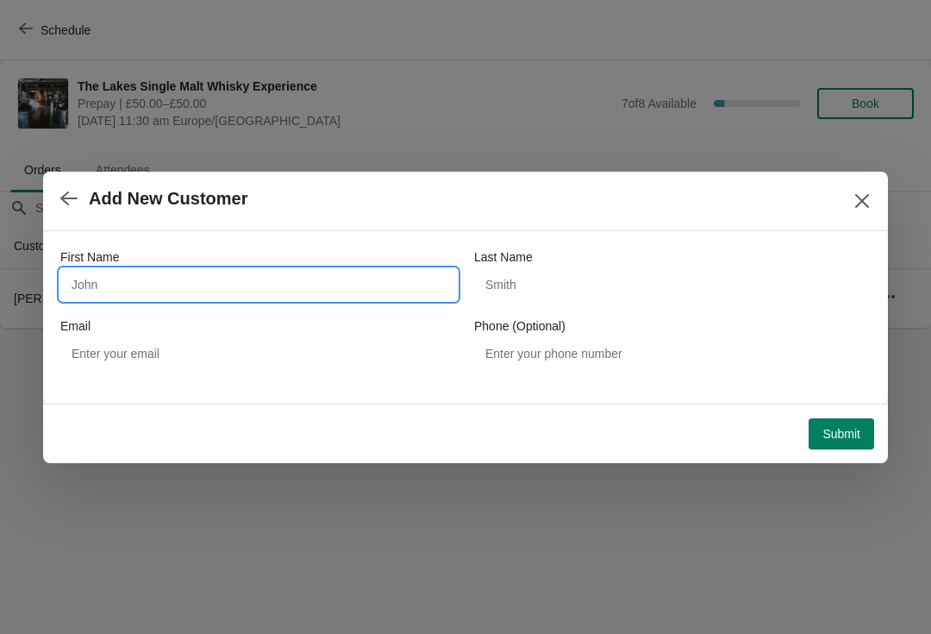
click at [232, 282] on input "First Name" at bounding box center [258, 284] width 397 height 31
type input "a"
type input "James"
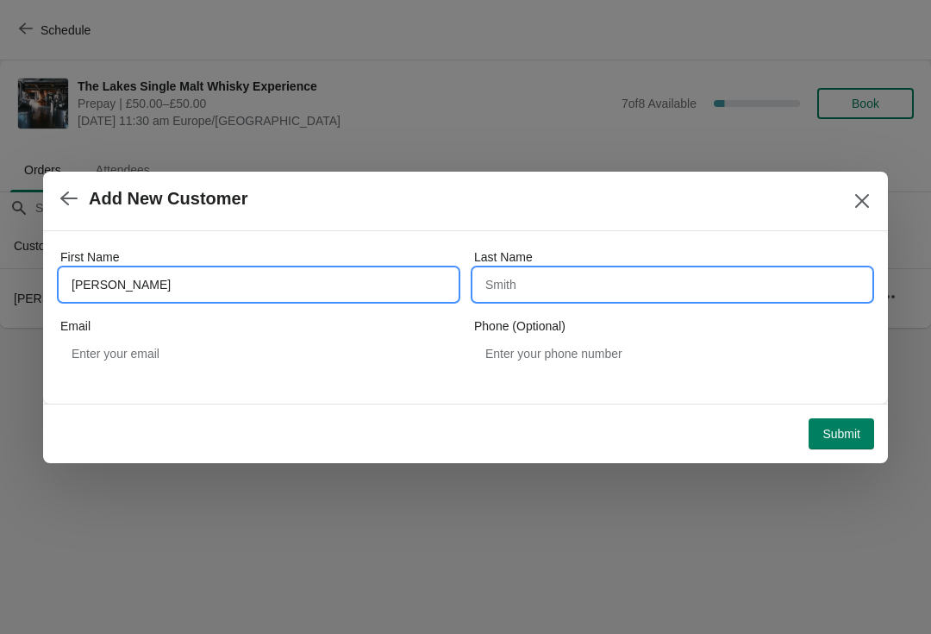
click at [587, 299] on input "Last Name" at bounding box center [672, 284] width 397 height 31
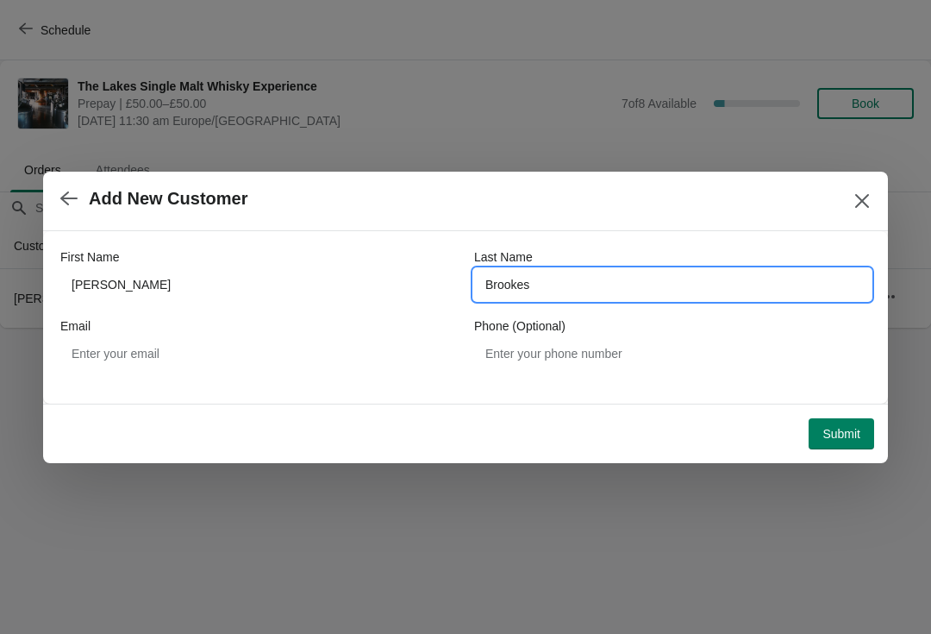
type input "Brookes"
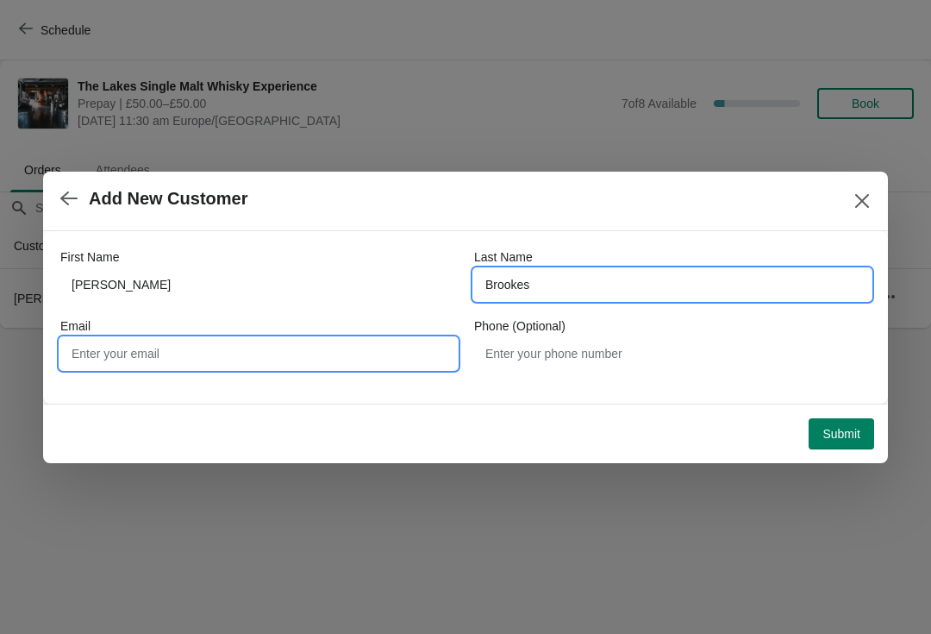
click at [247, 360] on input "Email" at bounding box center [258, 353] width 397 height 31
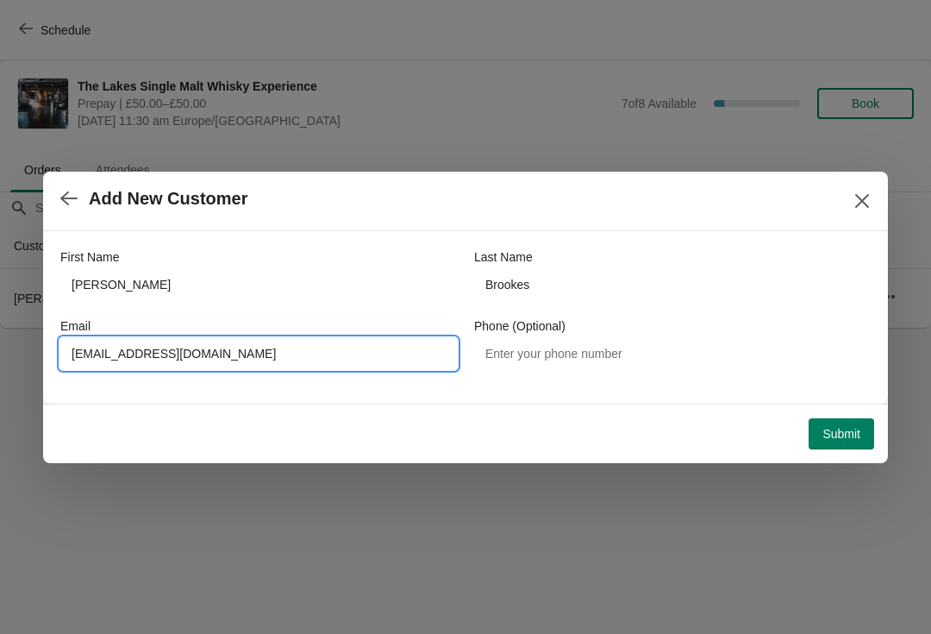
type input "Darknight66@sky.com"
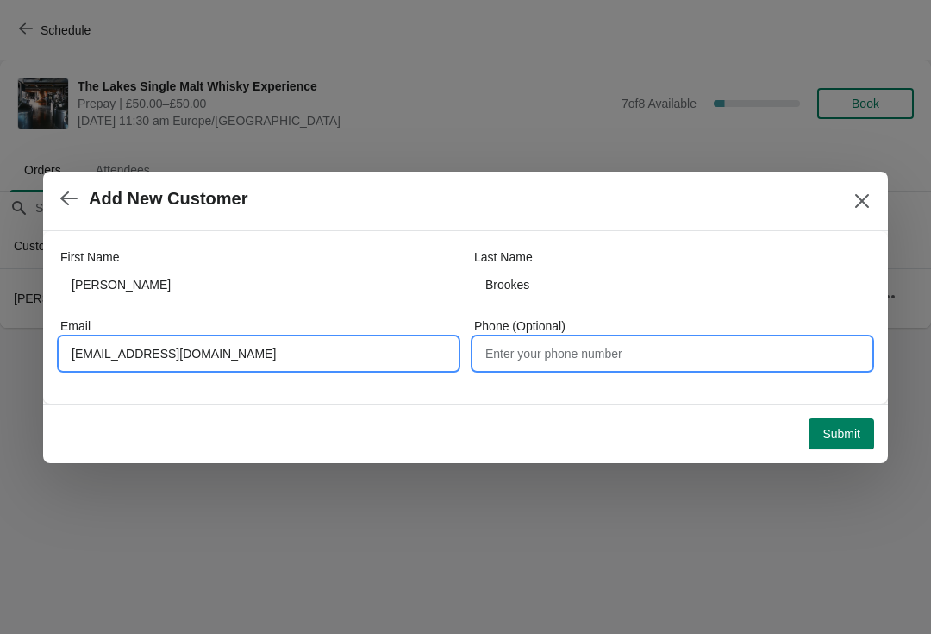
click at [647, 366] on input "Phone (Optional)" at bounding box center [672, 353] width 397 height 31
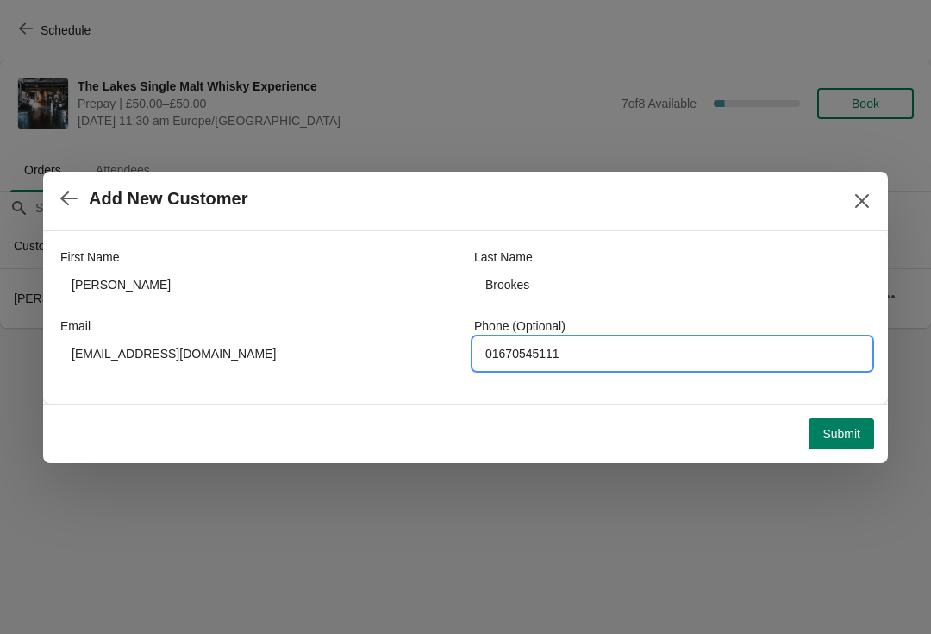
type input "01670545111"
click at [861, 442] on button "Submit" at bounding box center [842, 433] width 66 height 31
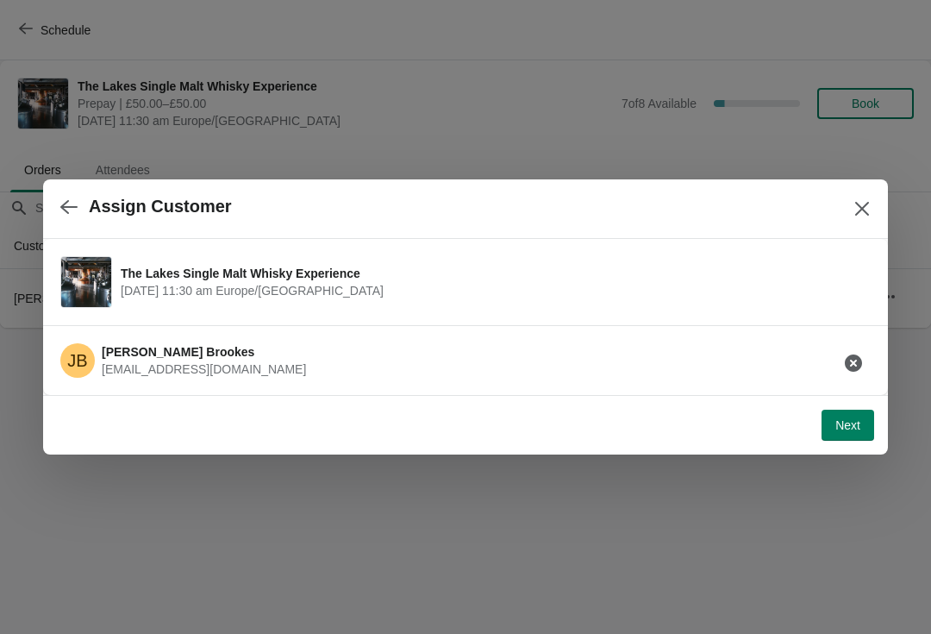
click at [853, 439] on button "Next" at bounding box center [848, 425] width 53 height 31
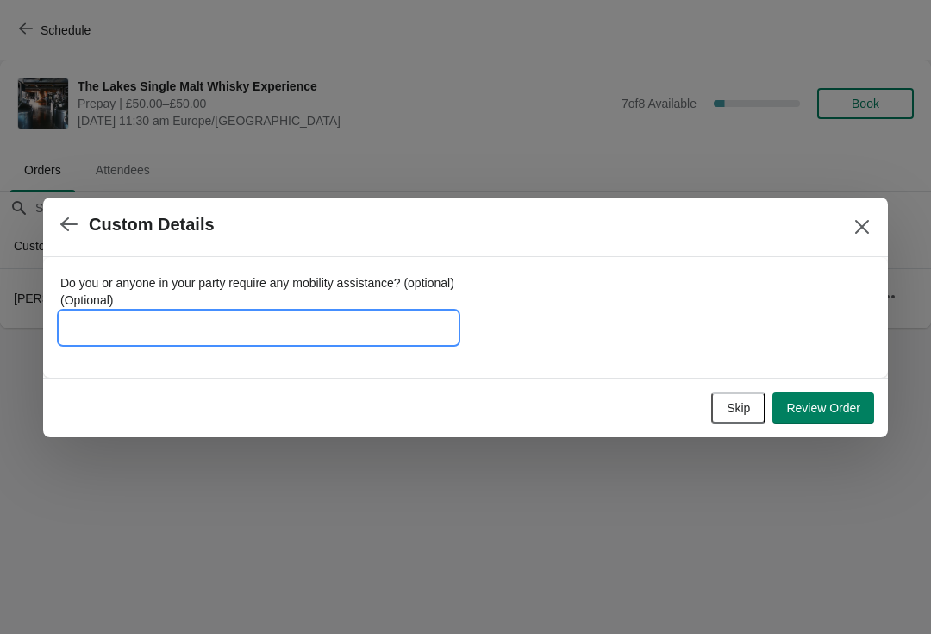
click at [257, 328] on input "Do you or anyone in your party require any mobility assistance? (optional) (Opt…" at bounding box center [258, 327] width 397 height 31
type input "Founder 2252016"
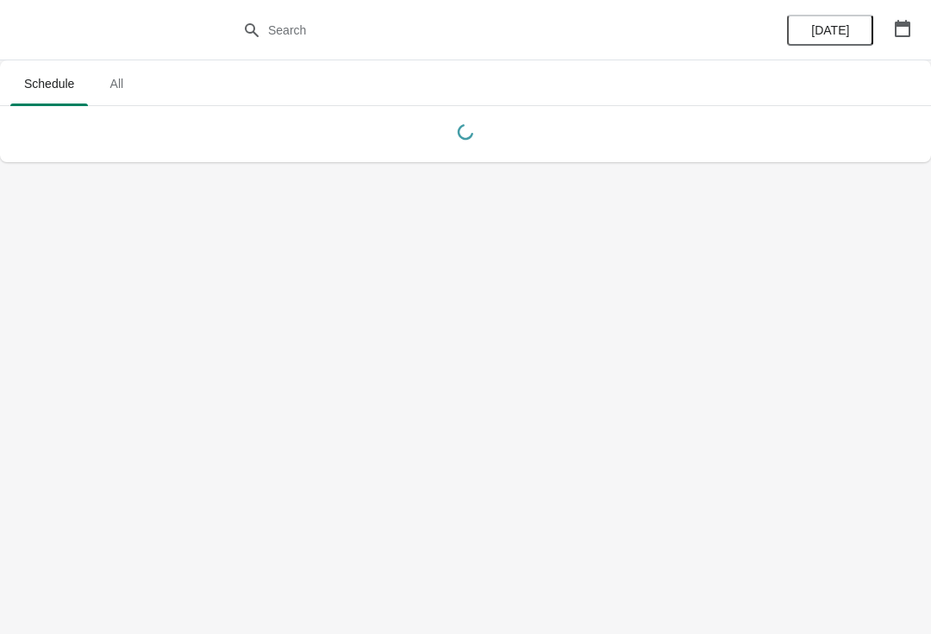
click at [908, 35] on icon "button" at bounding box center [903, 28] width 16 height 17
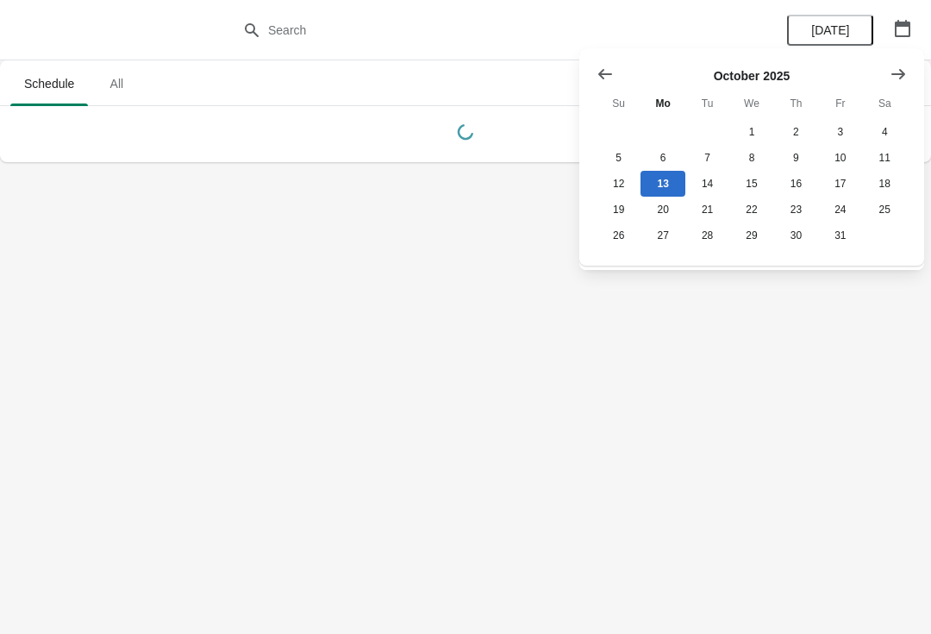
click at [912, 65] on button "Show next month, November 2025" at bounding box center [898, 74] width 31 height 31
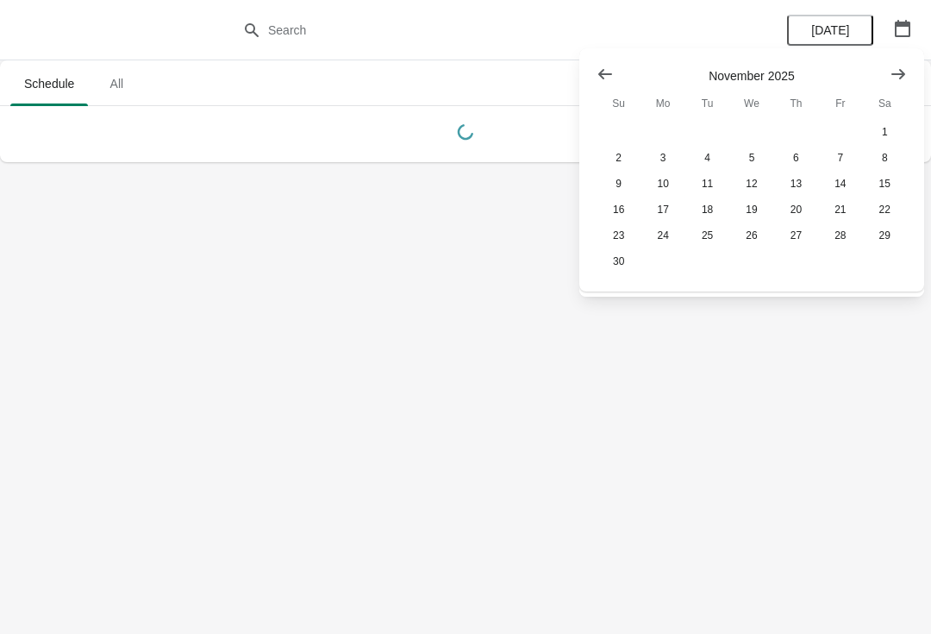
click at [923, 77] on div "November 2025 Su Mo Tu We Th Fr Sa 1 2 3 4 5 6 7 8 9 10 11 12 13 14 15 16 17 18…" at bounding box center [752, 169] width 345 height 243
click at [895, 78] on icon "Show next month, December 2025" at bounding box center [898, 74] width 17 height 17
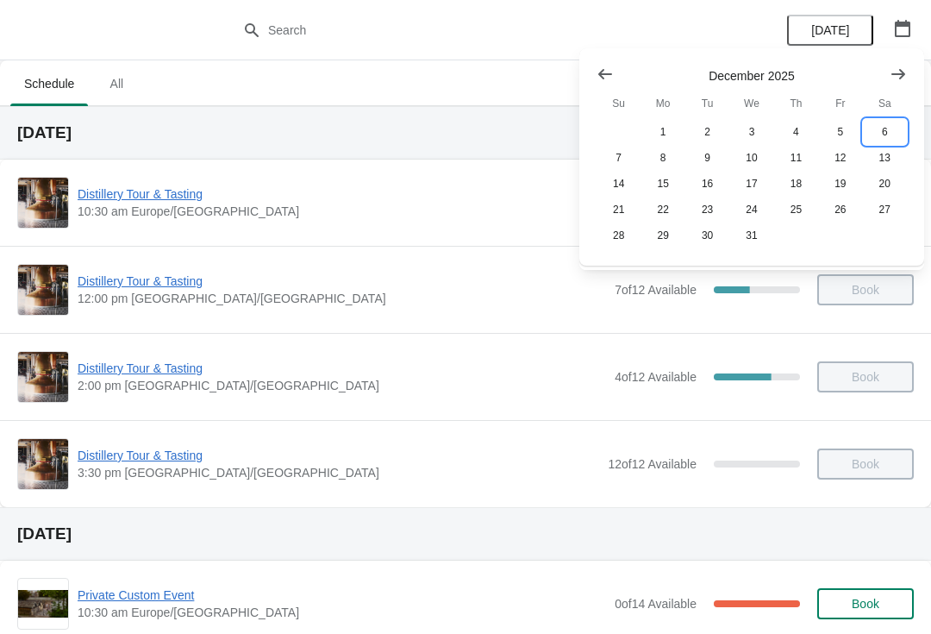
click at [892, 128] on button "6" at bounding box center [885, 132] width 44 height 26
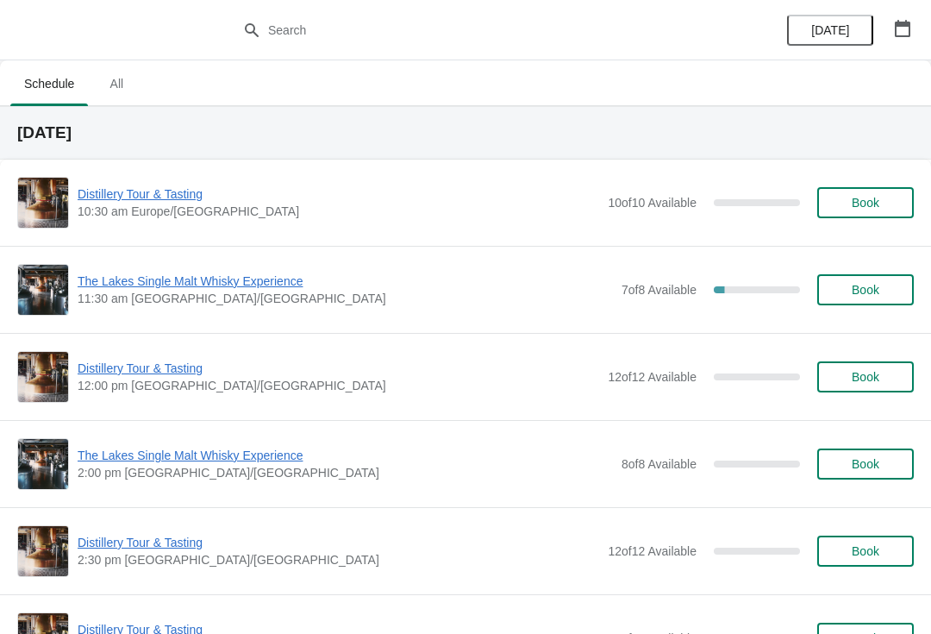
click at [219, 288] on span "The Lakes Single Malt Whisky Experience" at bounding box center [346, 281] width 536 height 17
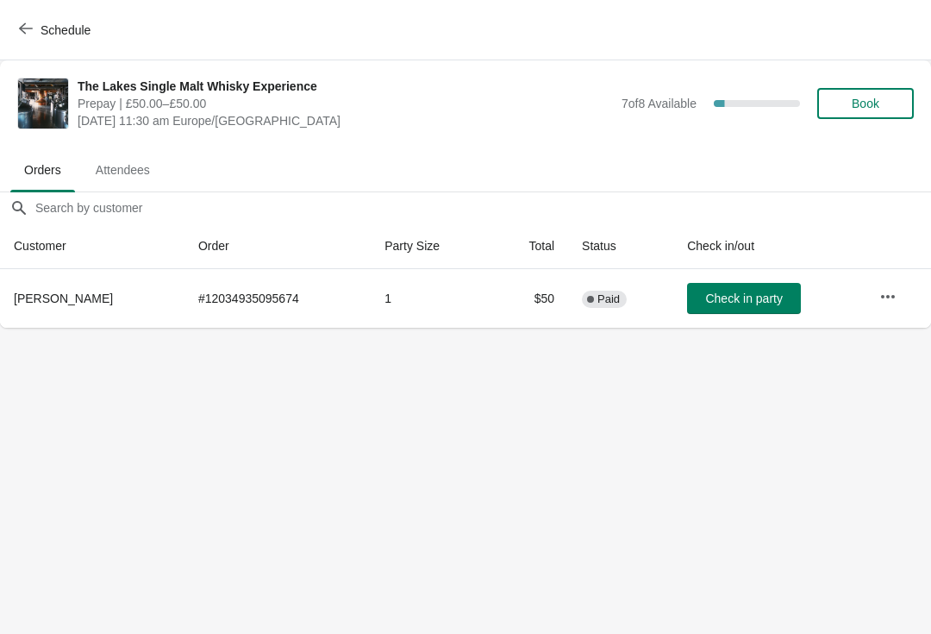
click at [868, 116] on button "Book" at bounding box center [866, 103] width 97 height 31
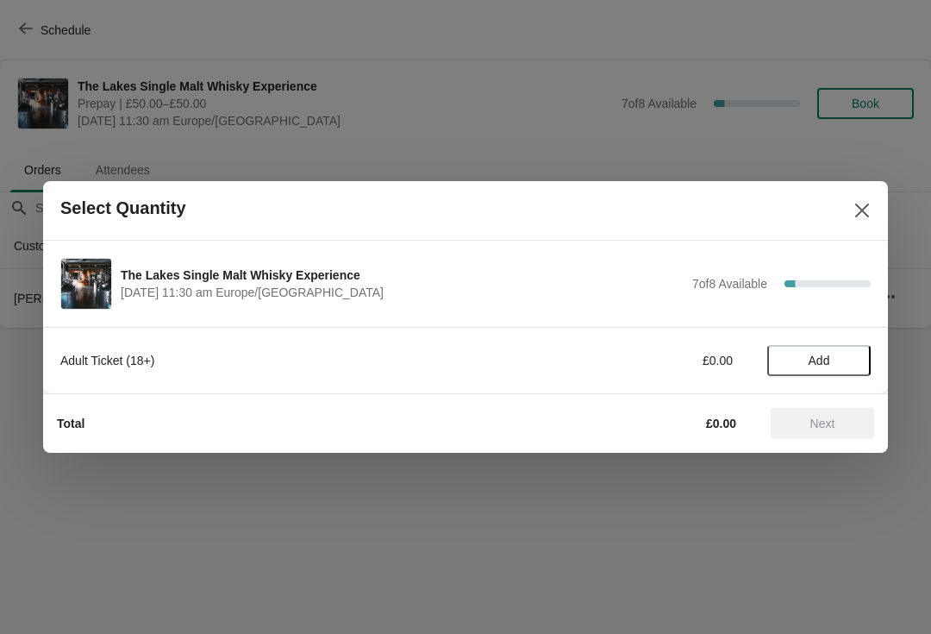
click at [837, 364] on span "Add" at bounding box center [819, 361] width 72 height 14
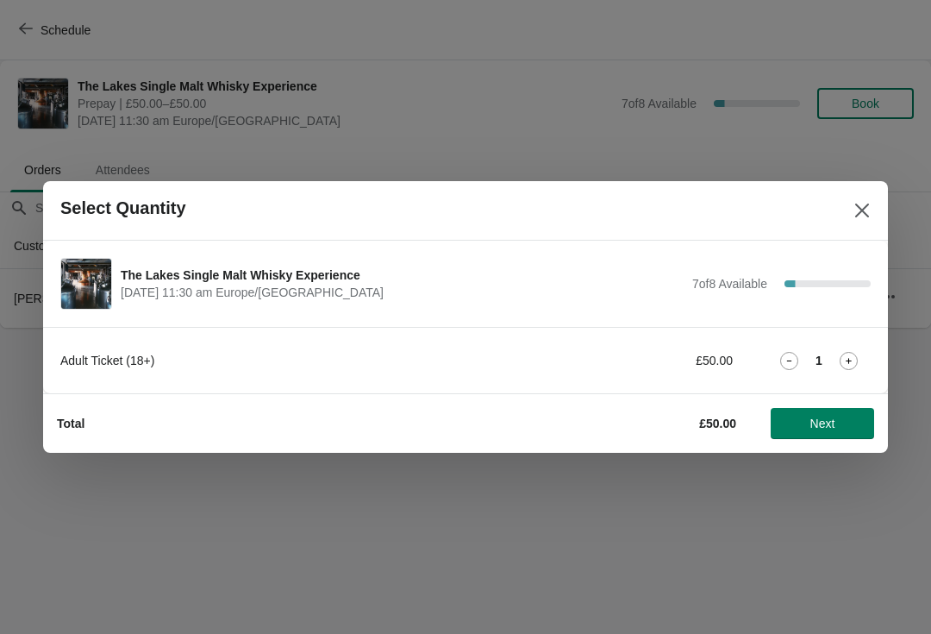
click at [845, 360] on icon at bounding box center [849, 361] width 18 height 18
click at [849, 360] on icon at bounding box center [849, 361] width 6 height 6
click at [824, 436] on button "Next" at bounding box center [822, 423] width 103 height 31
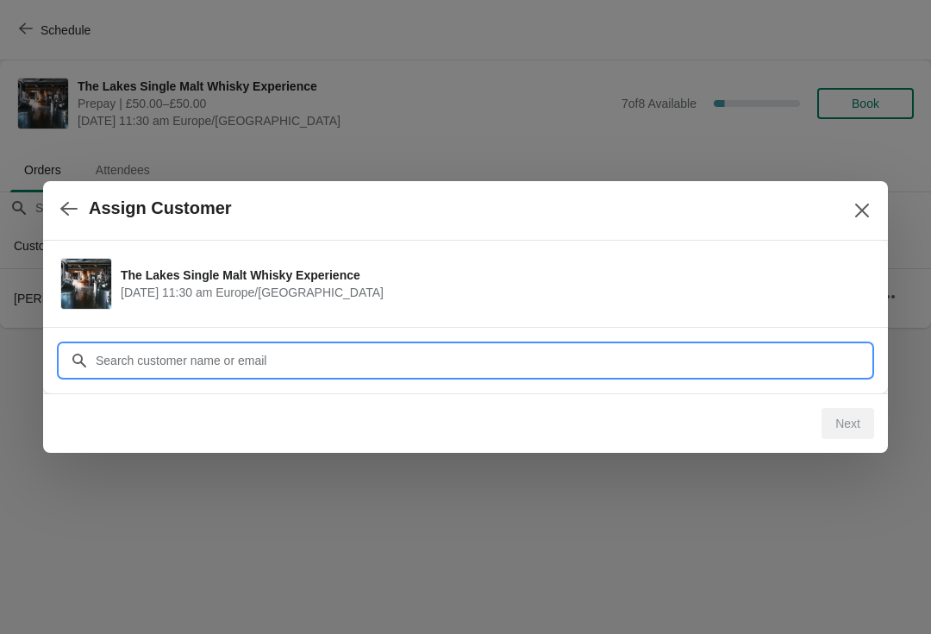
click at [443, 360] on input "Customer" at bounding box center [483, 360] width 776 height 31
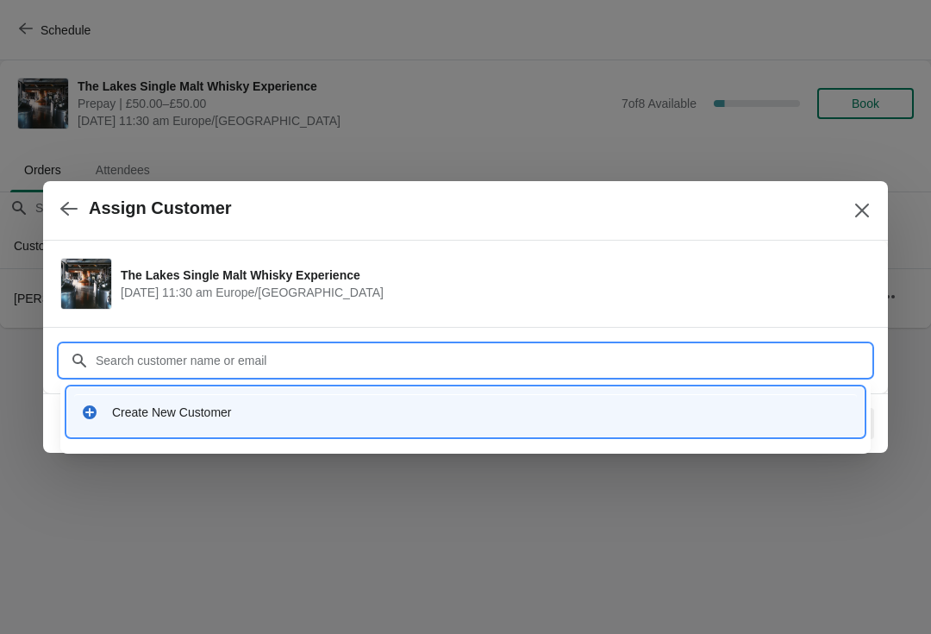
click at [158, 423] on div "Create New Customer" at bounding box center [465, 411] width 783 height 35
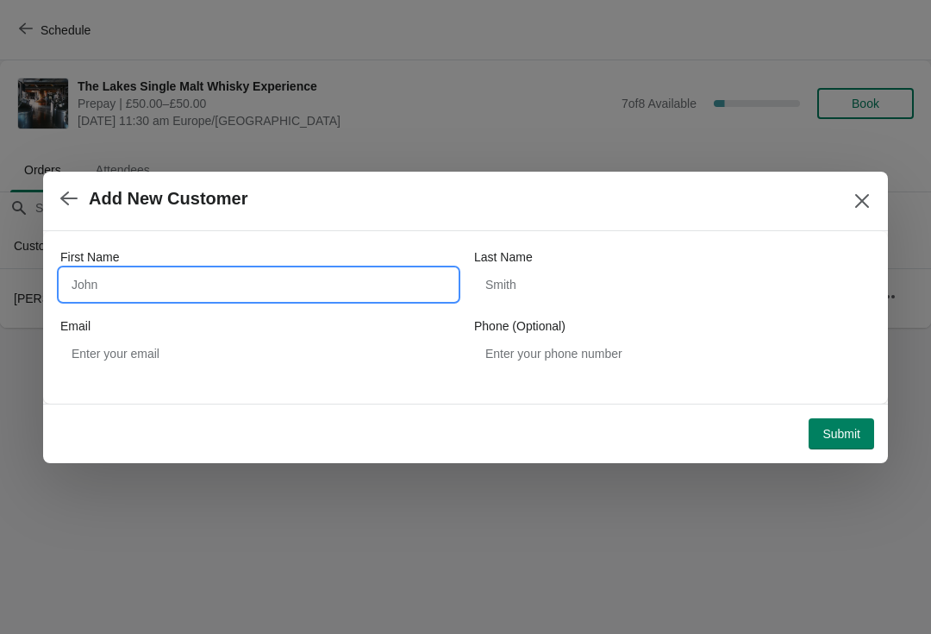
click at [208, 286] on input "First Name" at bounding box center [258, 284] width 397 height 31
type input "JAMES"
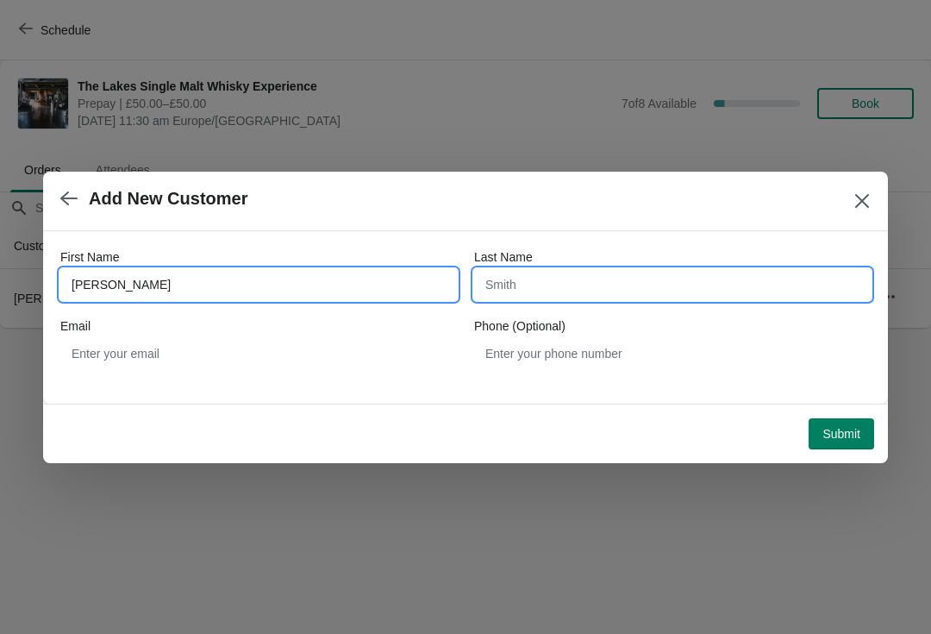
click at [567, 297] on input "Last Name" at bounding box center [672, 284] width 397 height 31
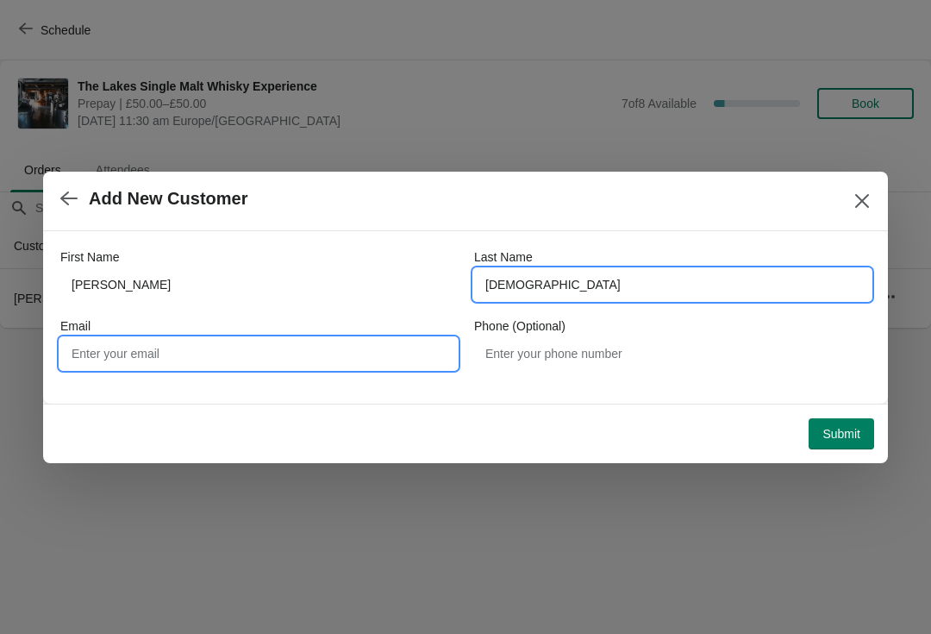
click at [244, 360] on input "Email" at bounding box center [258, 353] width 397 height 31
click at [501, 291] on input "BRROKS" at bounding box center [672, 284] width 397 height 31
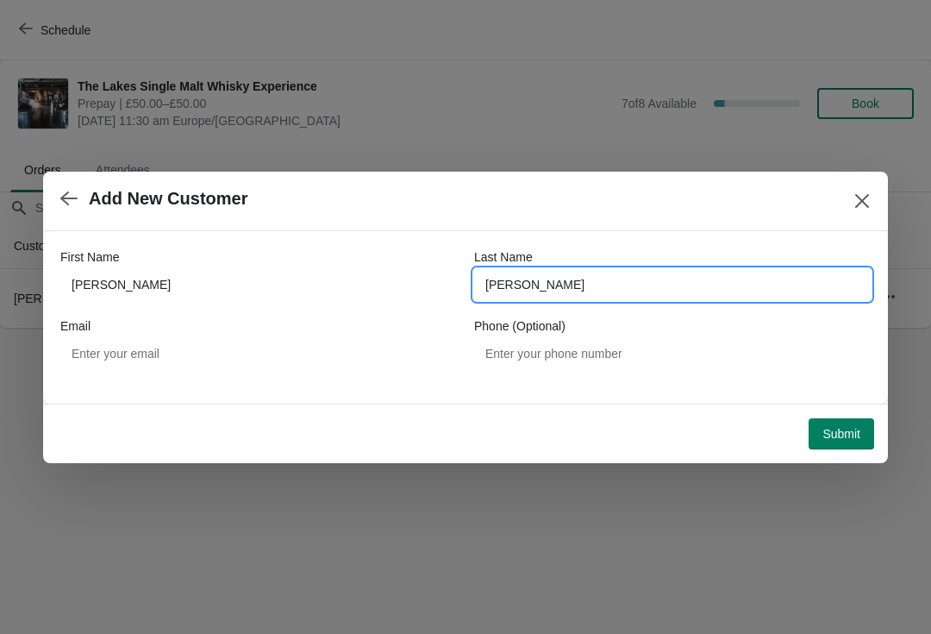
type input "BROOKS"
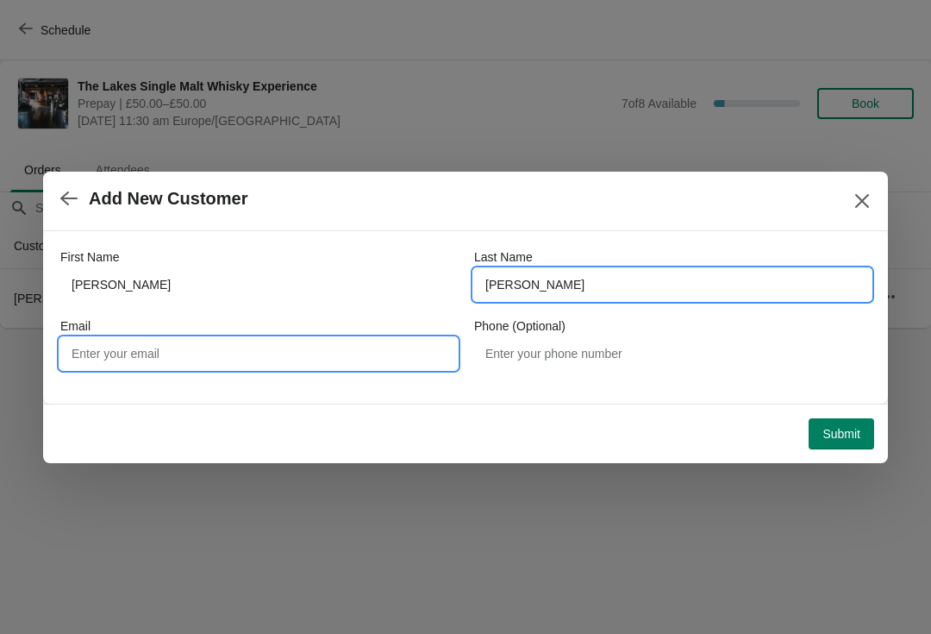
click at [180, 348] on input "Email" at bounding box center [258, 353] width 397 height 31
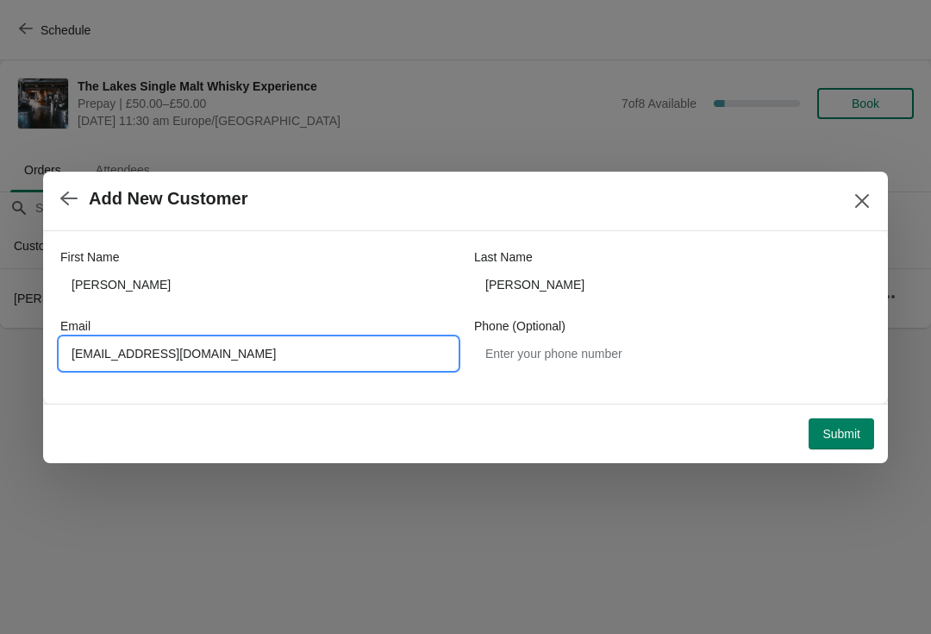
type input "DARKNIGHT66@SKY.COM"
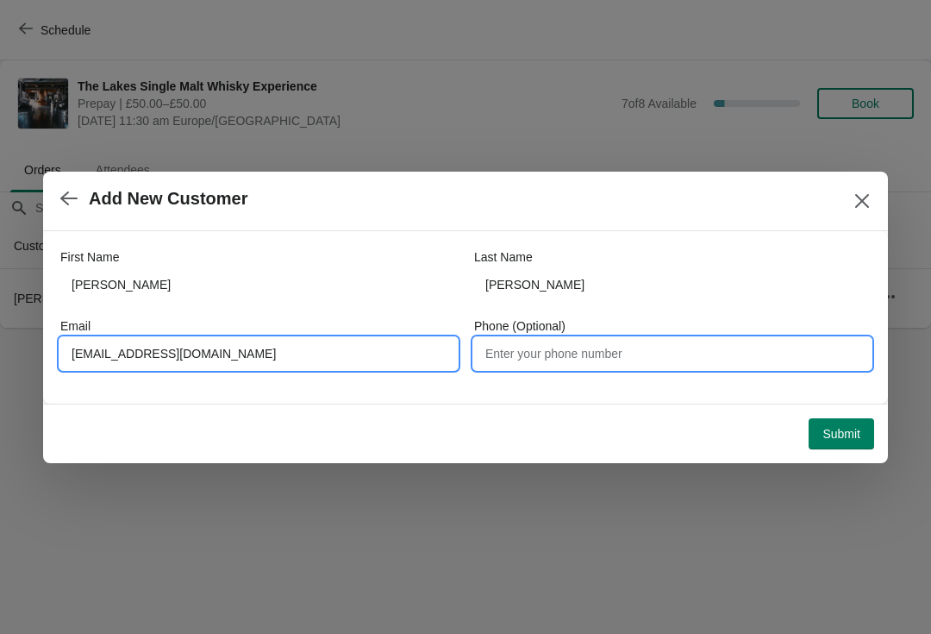
click at [580, 361] on input "Phone (Optional)" at bounding box center [672, 353] width 397 height 31
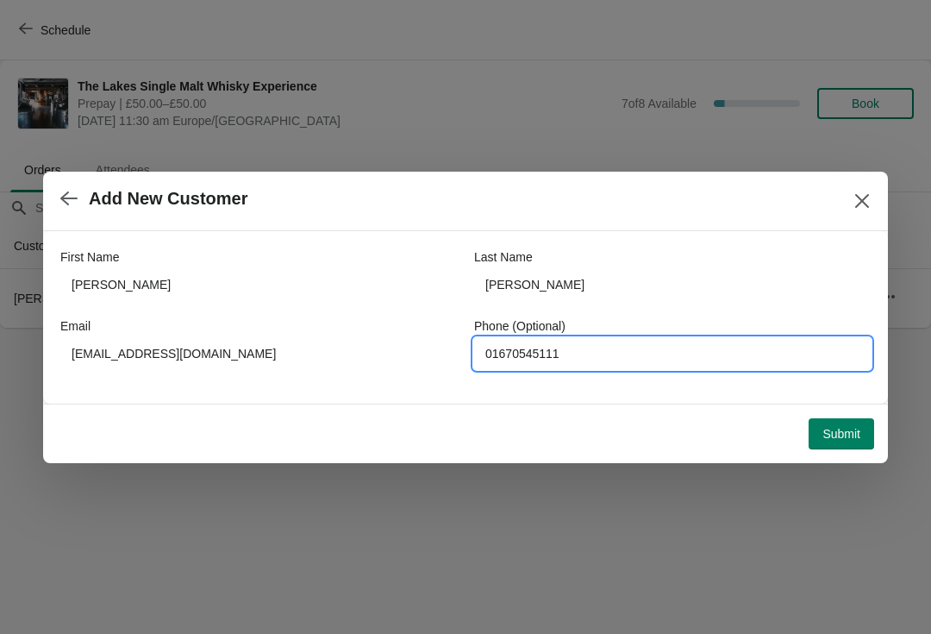
type input "01670545111"
click at [840, 427] on span "Submit" at bounding box center [842, 434] width 38 height 14
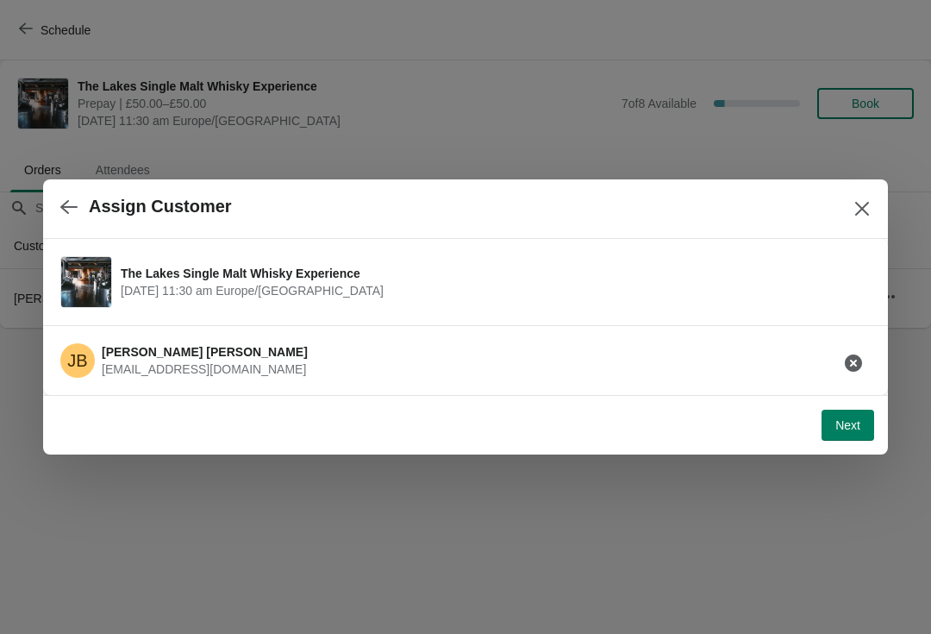
click at [857, 430] on span "Next" at bounding box center [848, 425] width 25 height 14
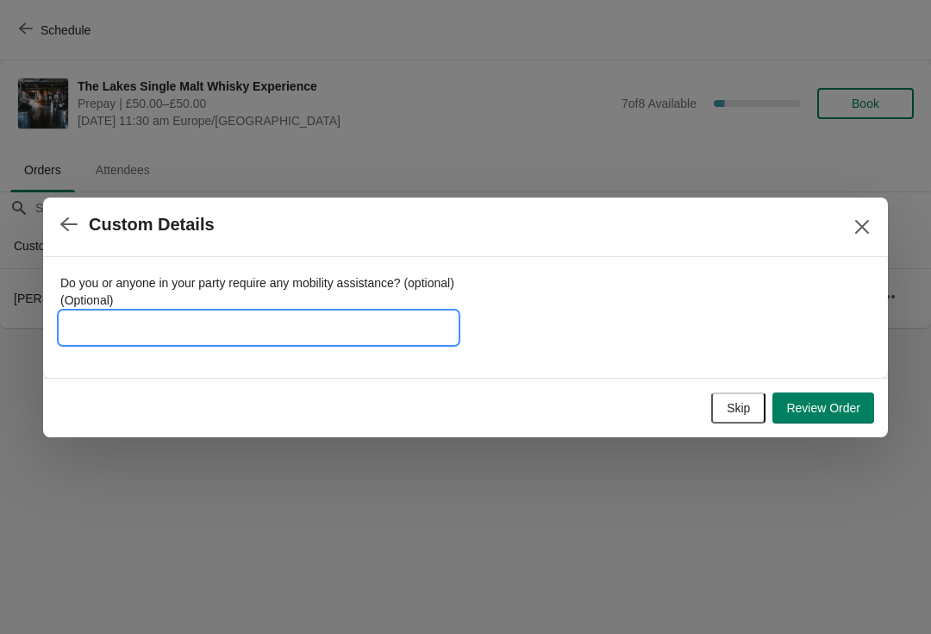
click at [292, 331] on input "Do you or anyone in your party require any mobility assistance? (optional) (Opt…" at bounding box center [258, 327] width 397 height 31
type input "FOUNDER2252016"
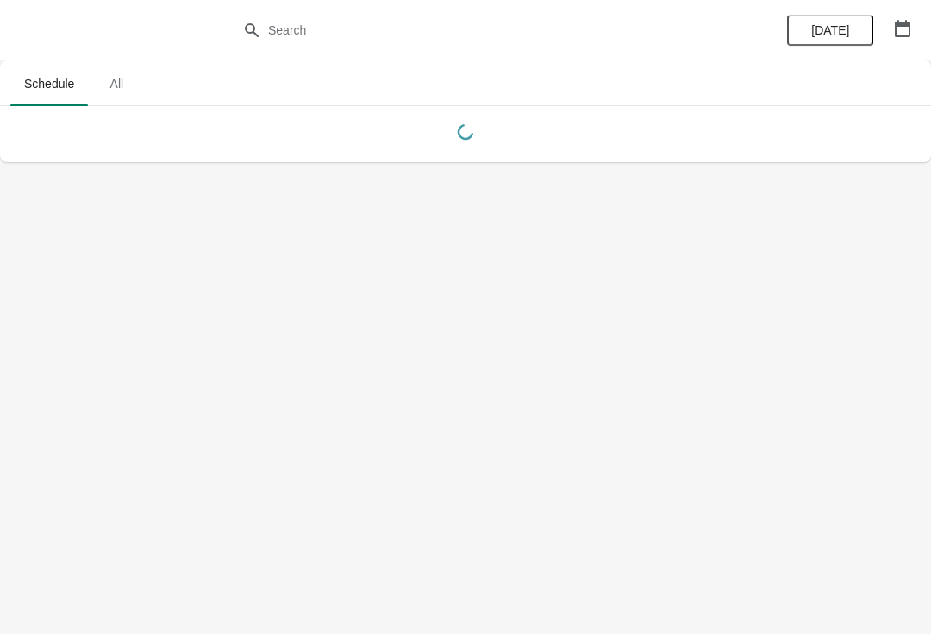
click at [905, 36] on icon "button" at bounding box center [903, 28] width 16 height 17
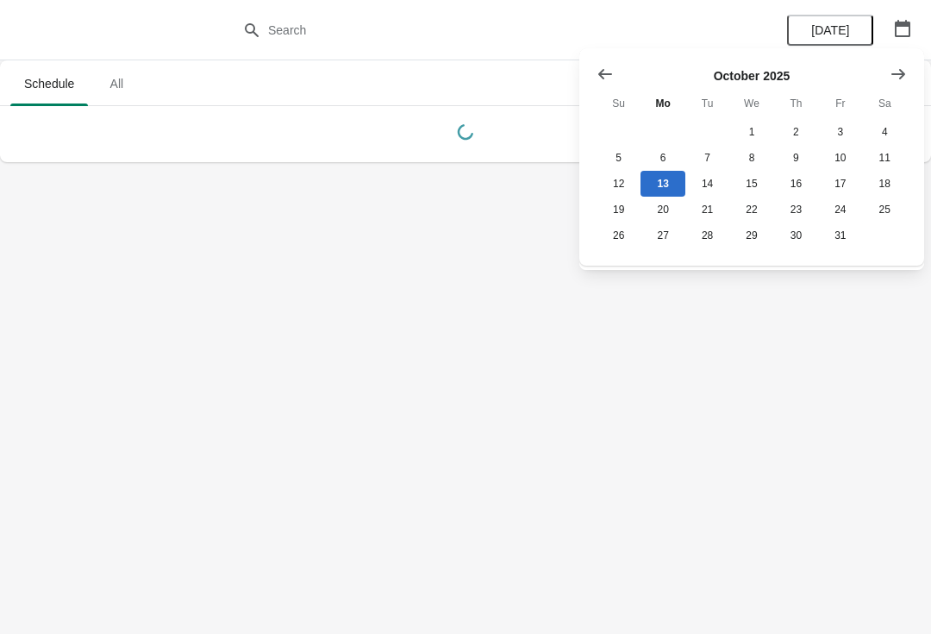
click at [904, 70] on icon "Show next month, November 2025" at bounding box center [898, 74] width 17 height 17
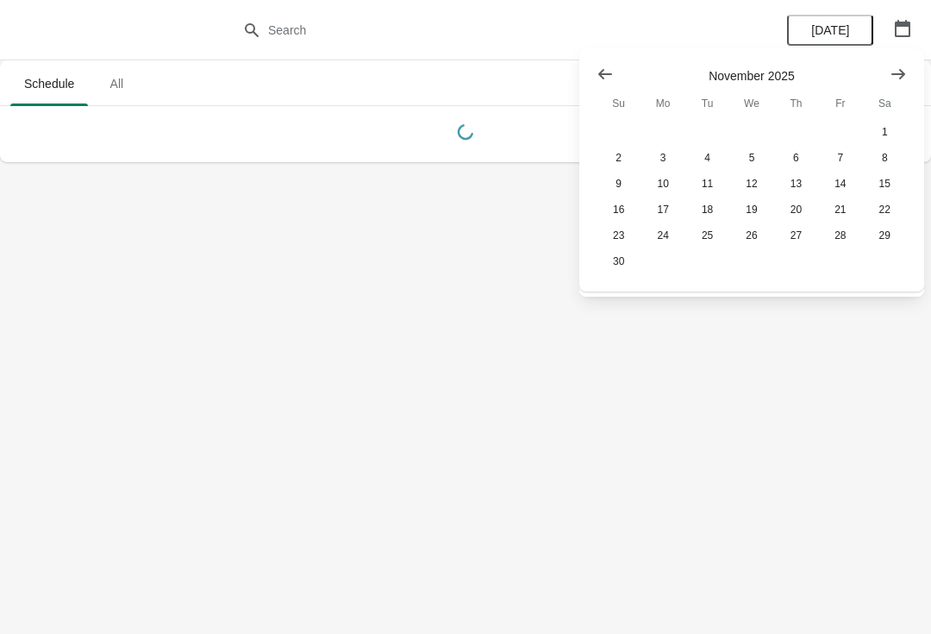
click at [903, 69] on icon "Show next month, December 2025" at bounding box center [898, 74] width 17 height 17
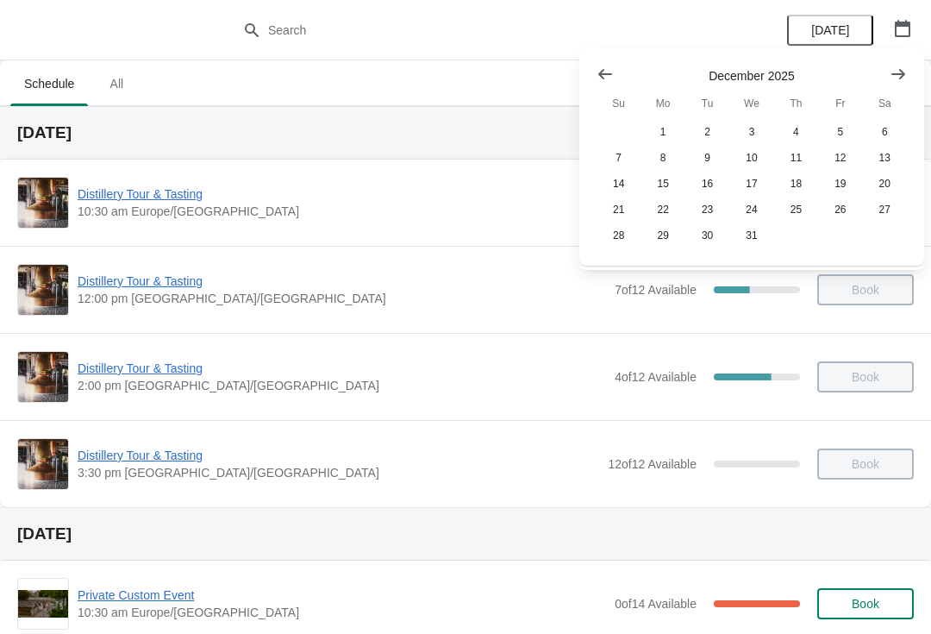
click at [887, 111] on th "Sa" at bounding box center [885, 103] width 44 height 31
click at [891, 119] on button "6" at bounding box center [885, 132] width 44 height 26
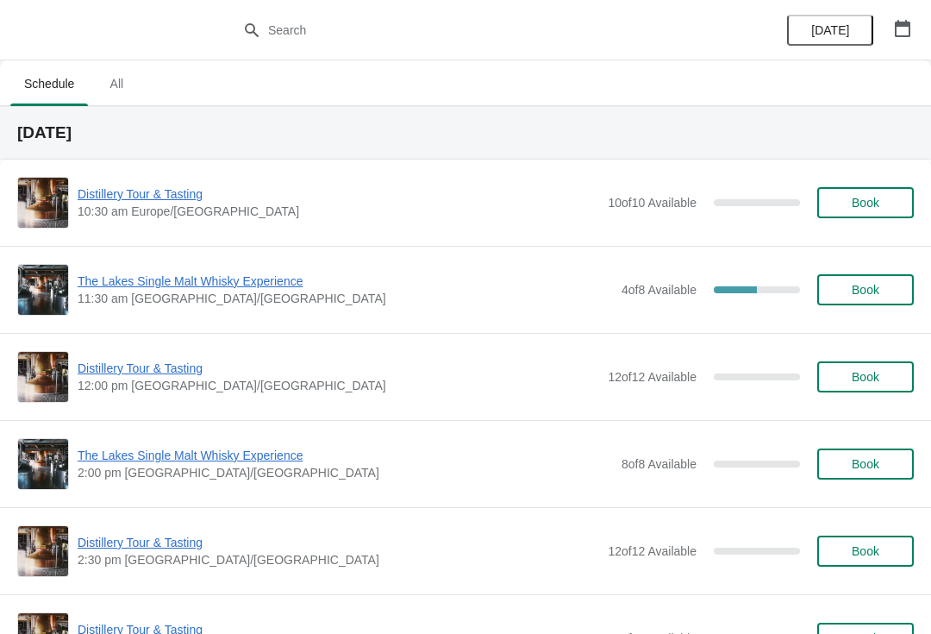
click at [169, 288] on span "The Lakes Single Malt Whisky Experience" at bounding box center [346, 281] width 536 height 17
